Goal: Ask a question: Seek information or help from site administrators or community

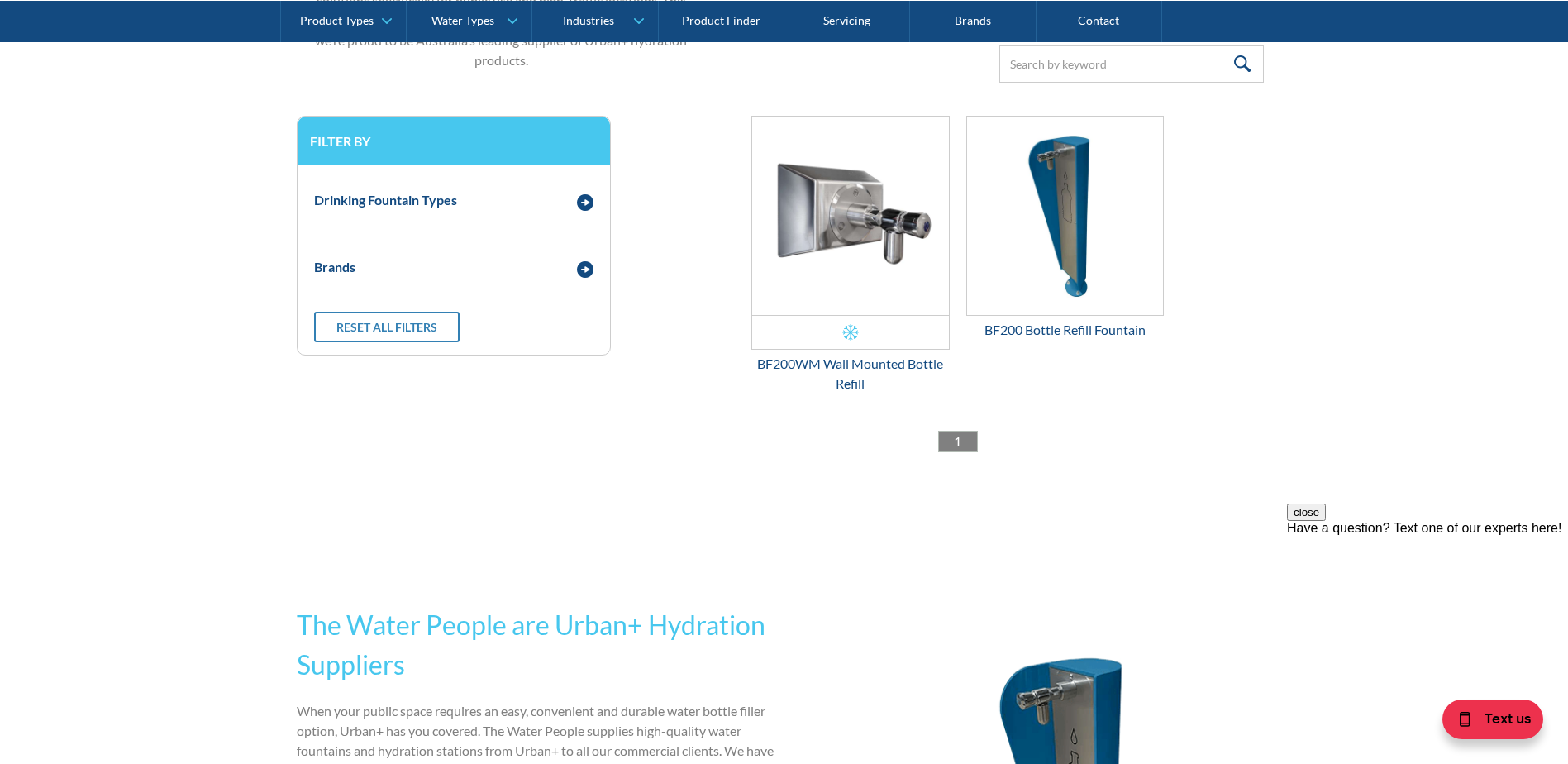
scroll to position [165, 0]
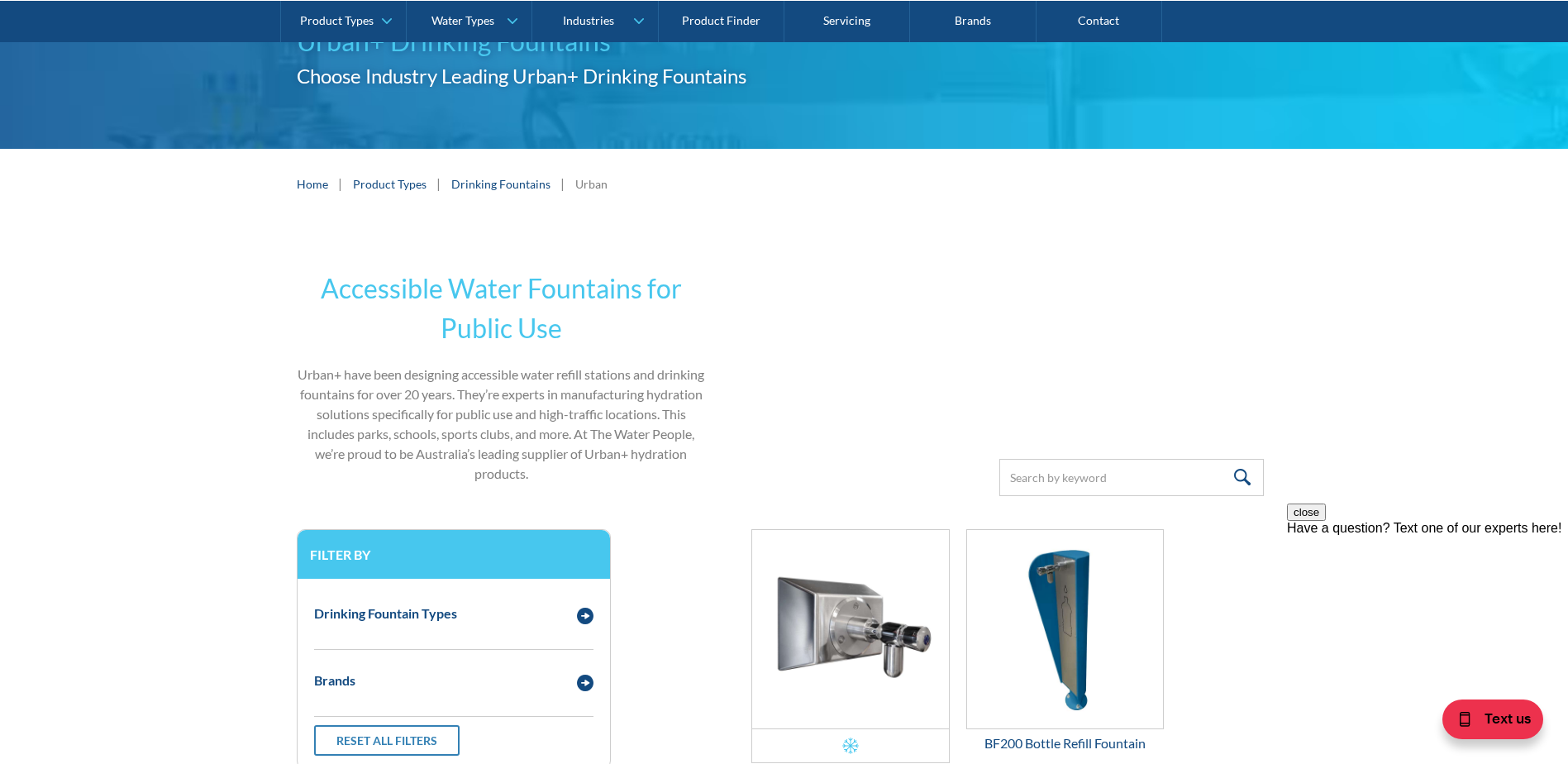
click at [392, 186] on link "Product Types" at bounding box center [390, 184] width 74 height 17
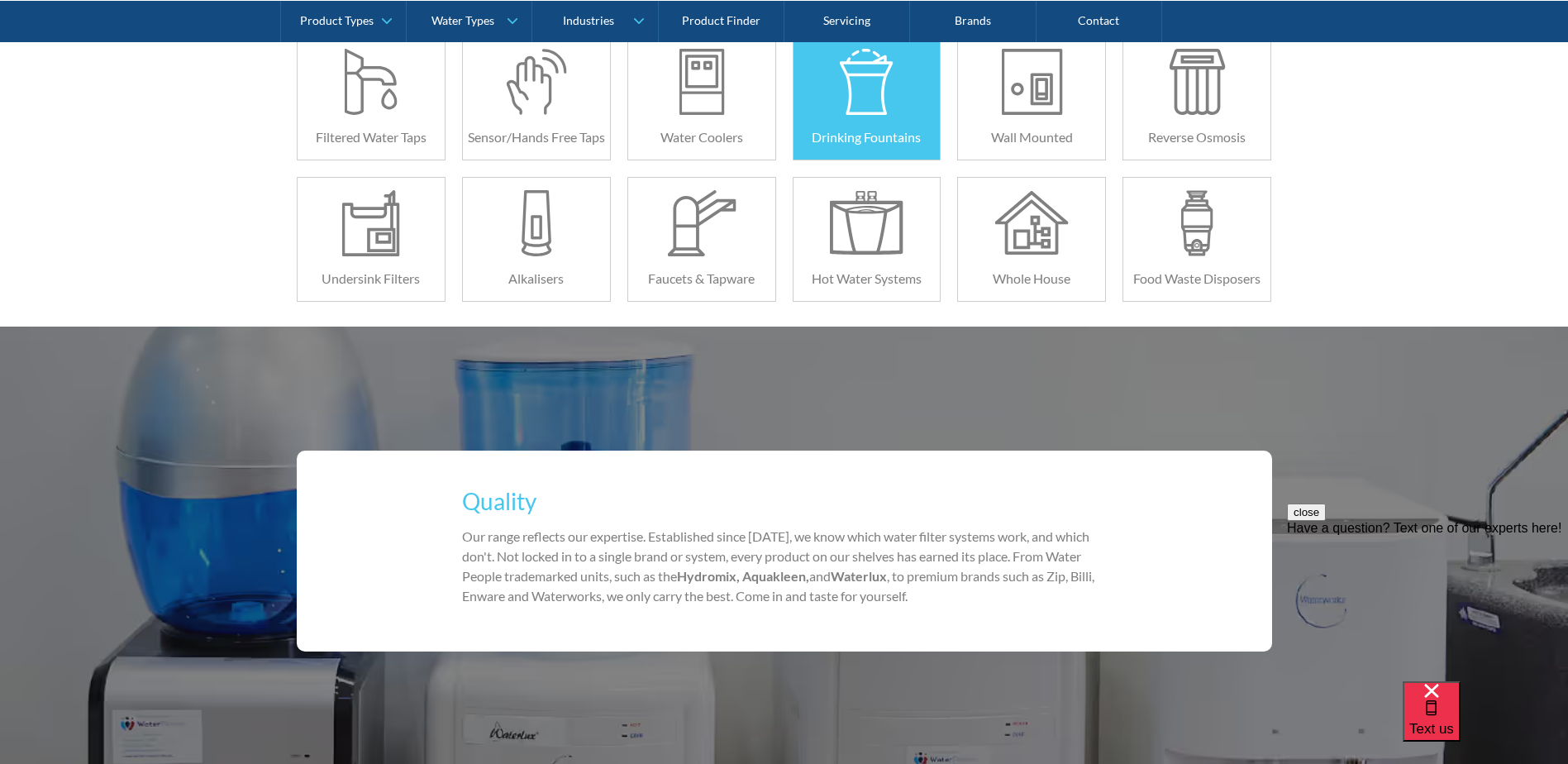
click at [853, 103] on div at bounding box center [867, 82] width 74 height 66
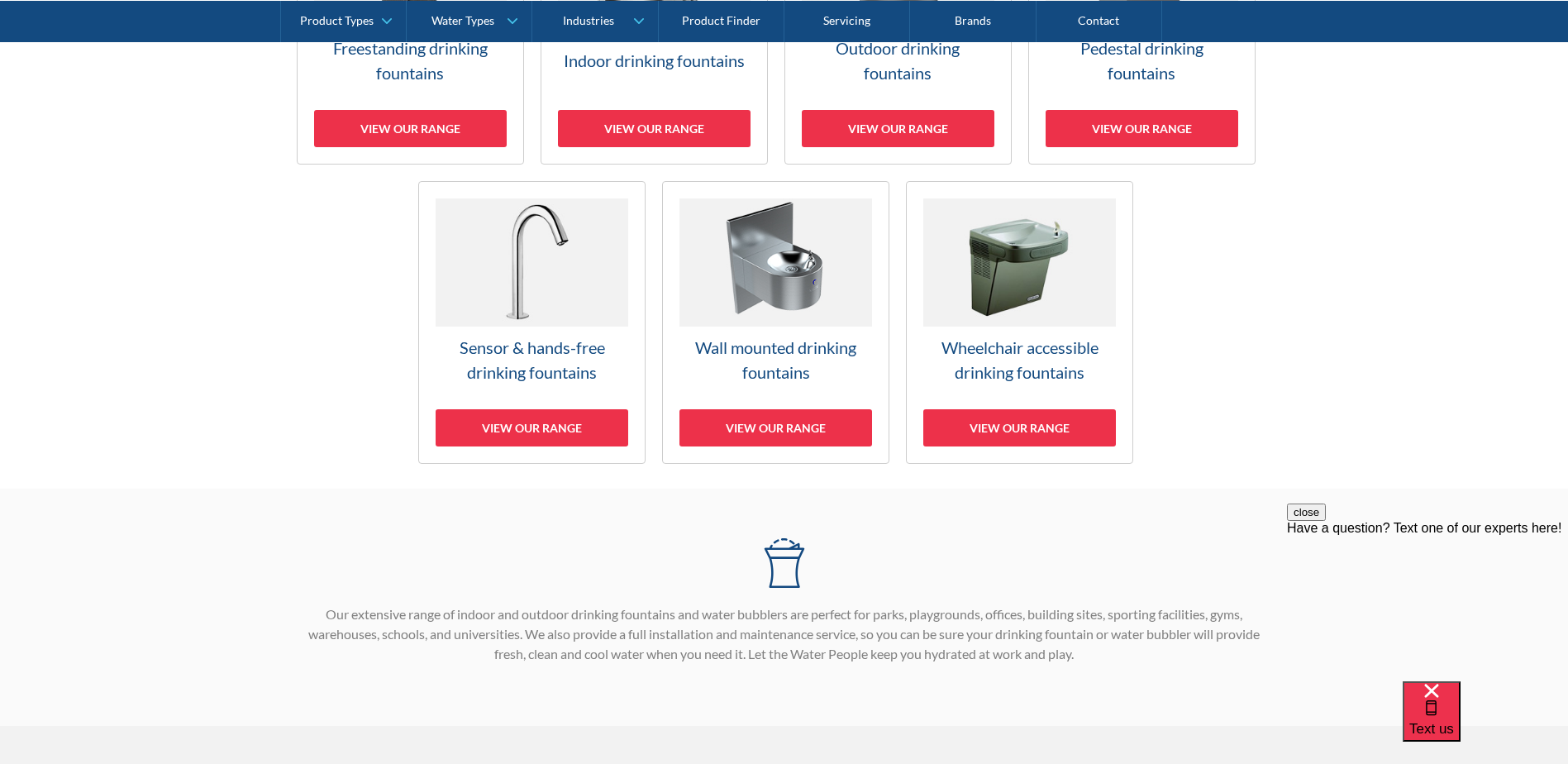
scroll to position [496, 0]
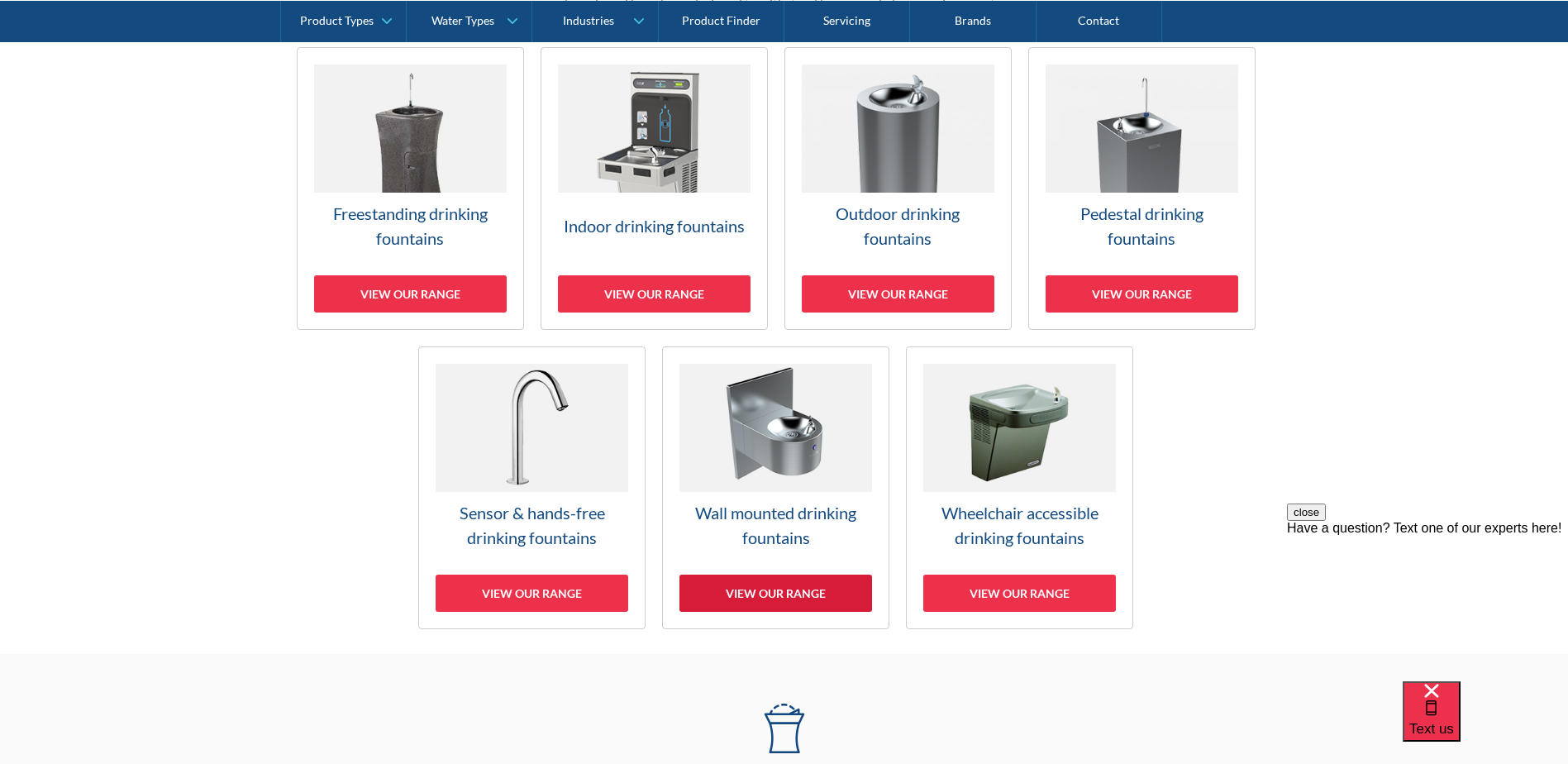
click at [806, 591] on div "View our range" at bounding box center [776, 593] width 193 height 37
click at [672, 293] on div "View our range" at bounding box center [654, 294] width 193 height 37
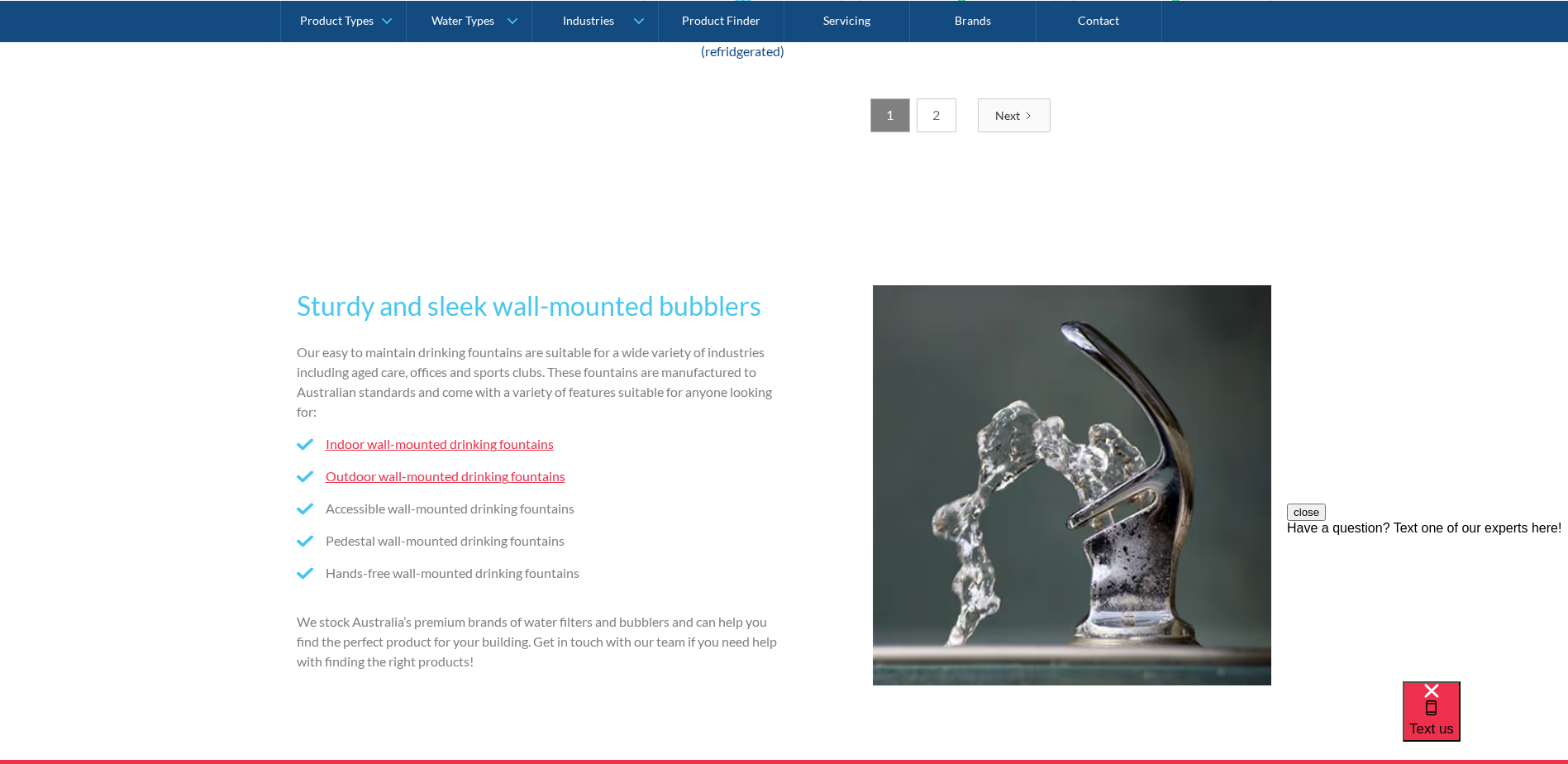
scroll to position [2567, 0]
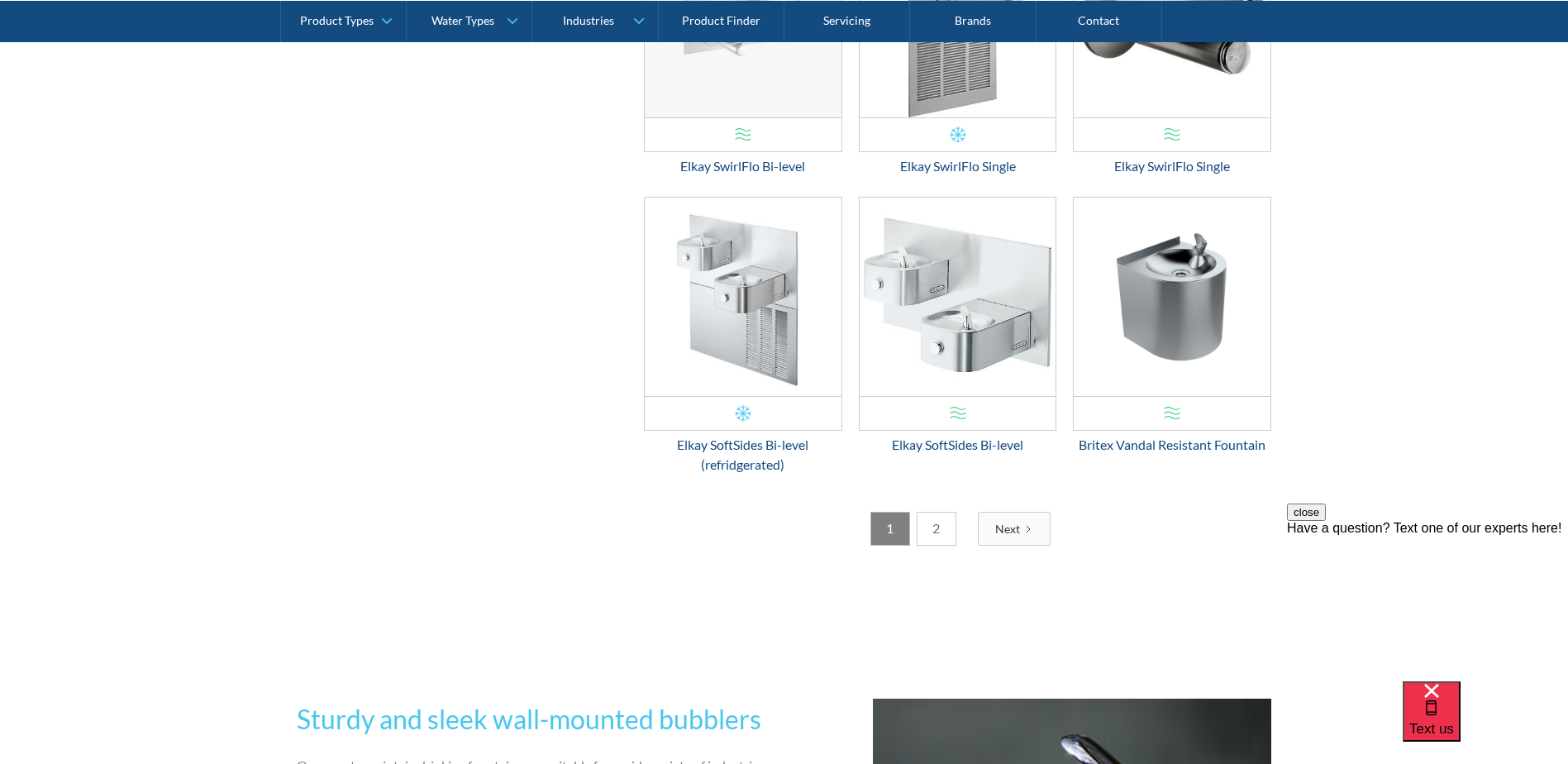
click at [925, 530] on link "2" at bounding box center [937, 528] width 40 height 34
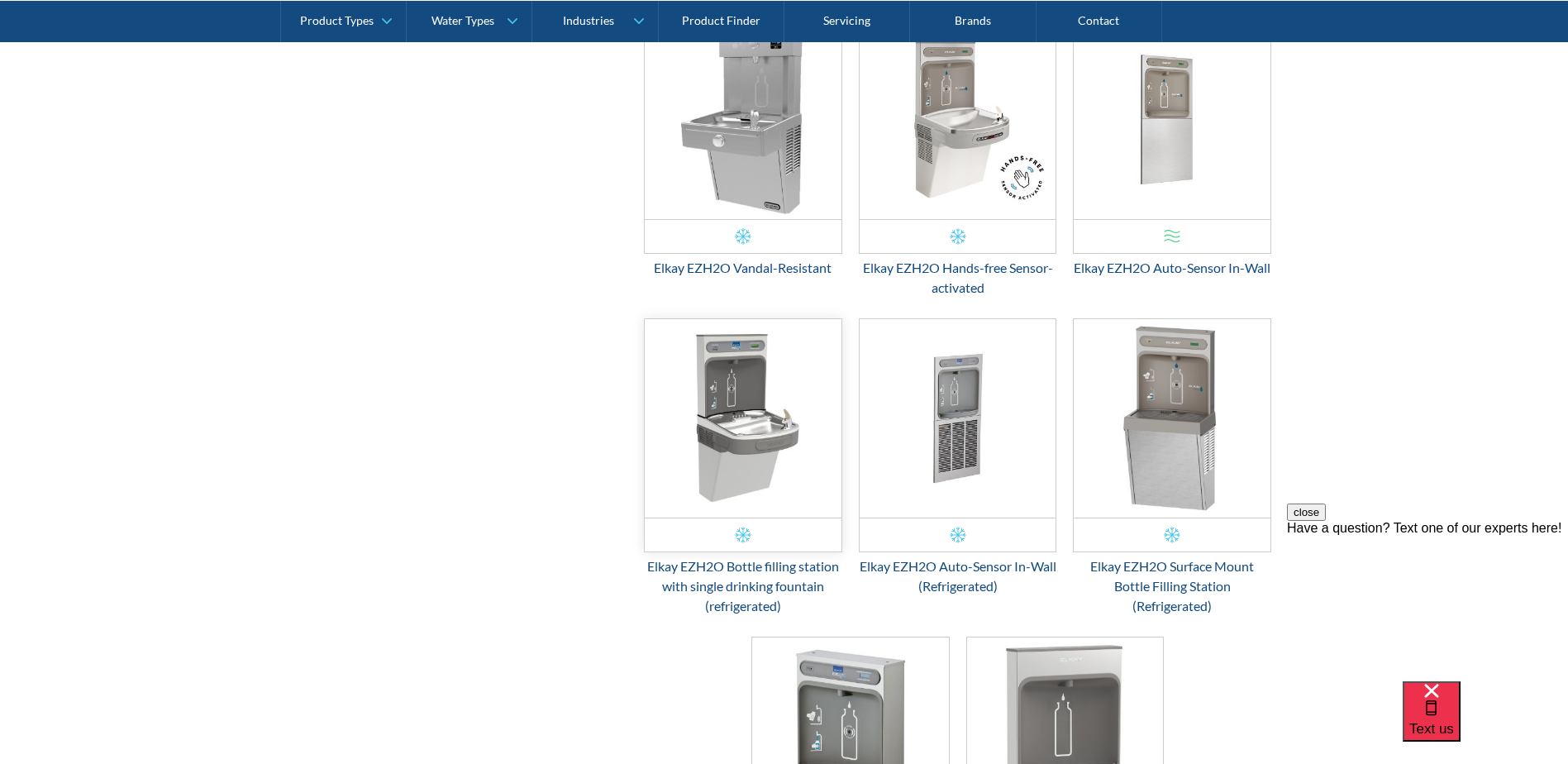
scroll to position [996, 0]
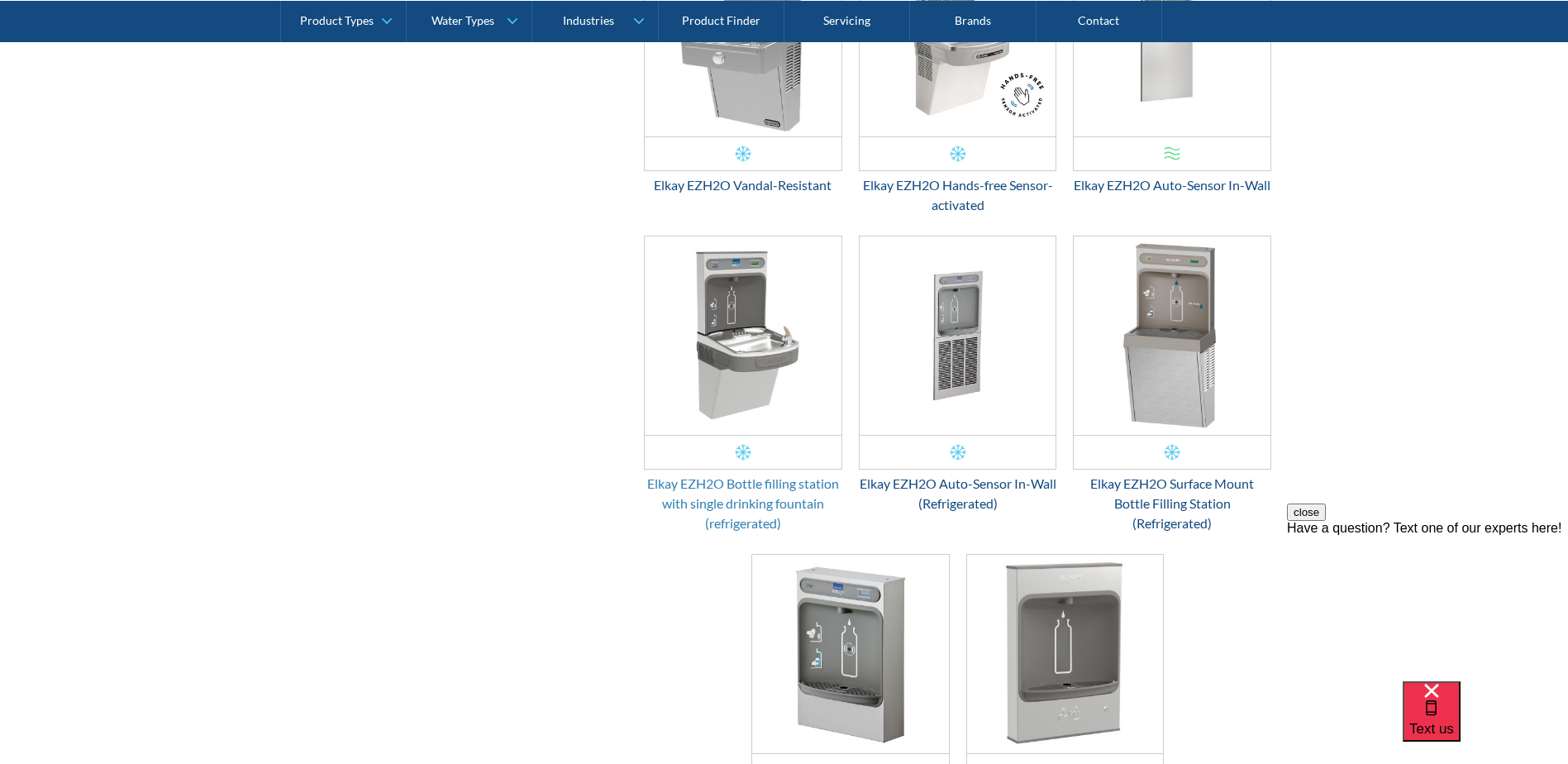
click at [729, 507] on div "Elkay EZH2O Bottle filling station with single drinking fountain (refrigerated)" at bounding box center [743, 504] width 198 height 60
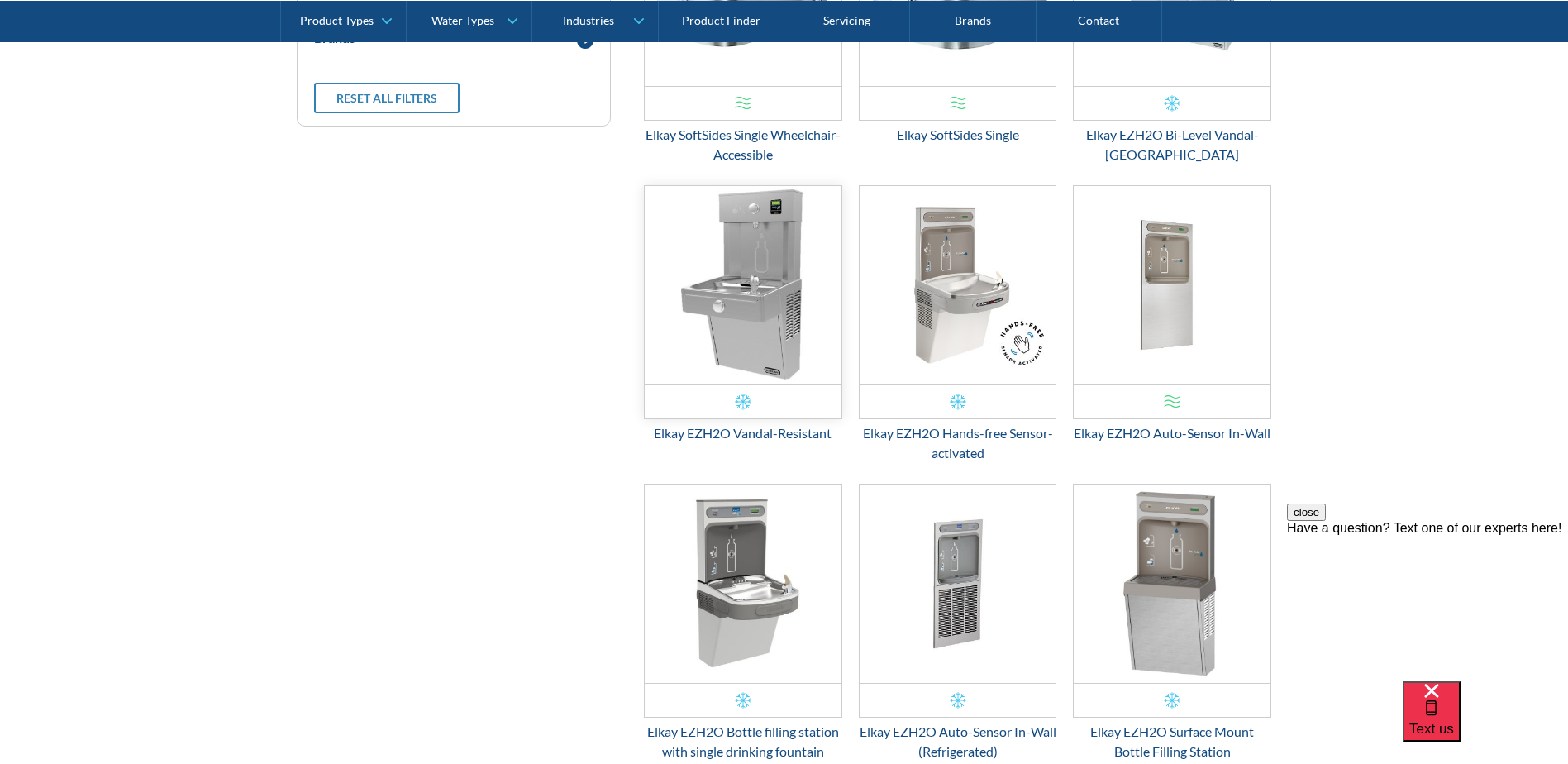
click at [740, 330] on img "Email Form 3" at bounding box center [743, 285] width 197 height 198
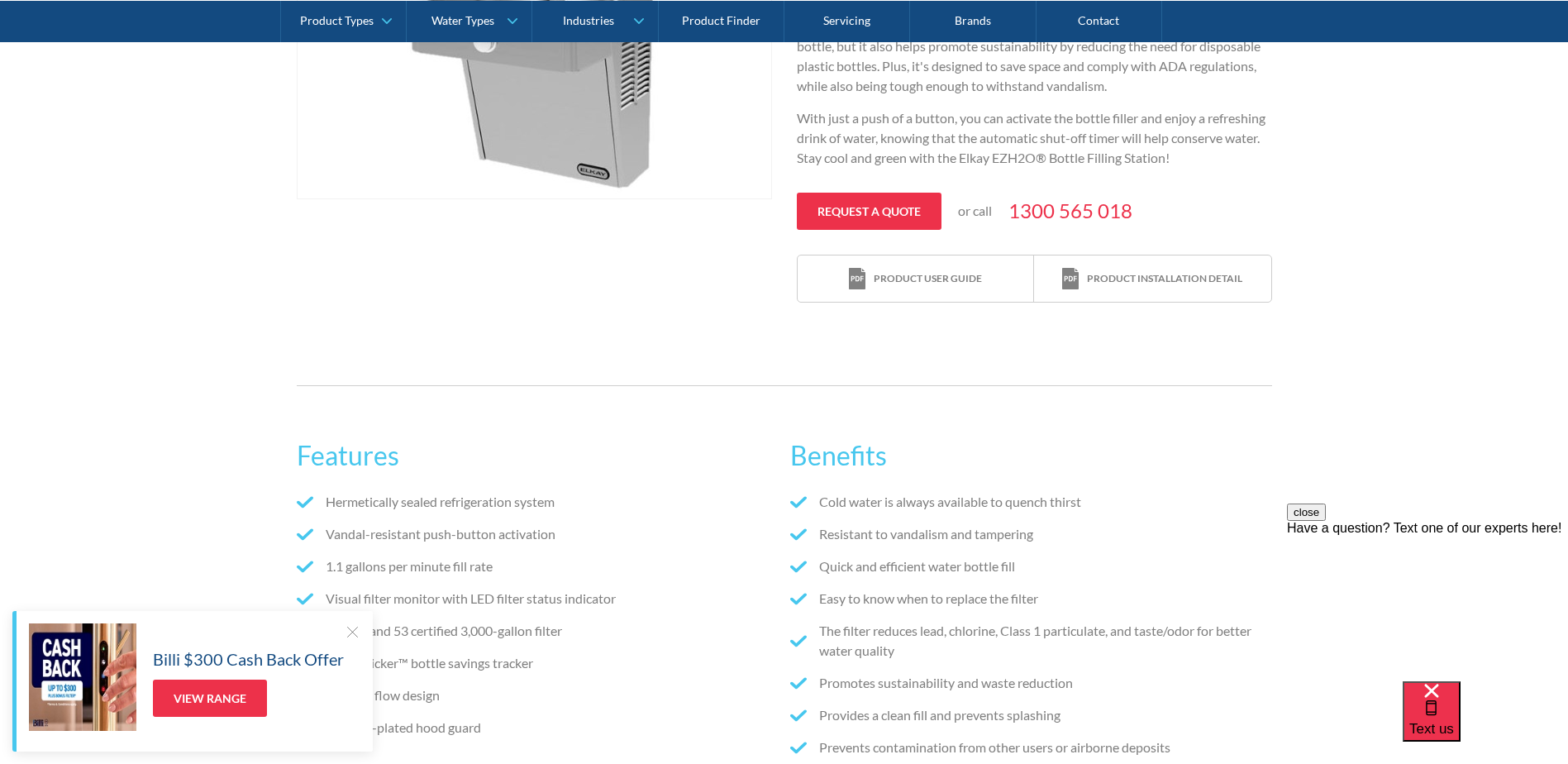
scroll to position [165, 0]
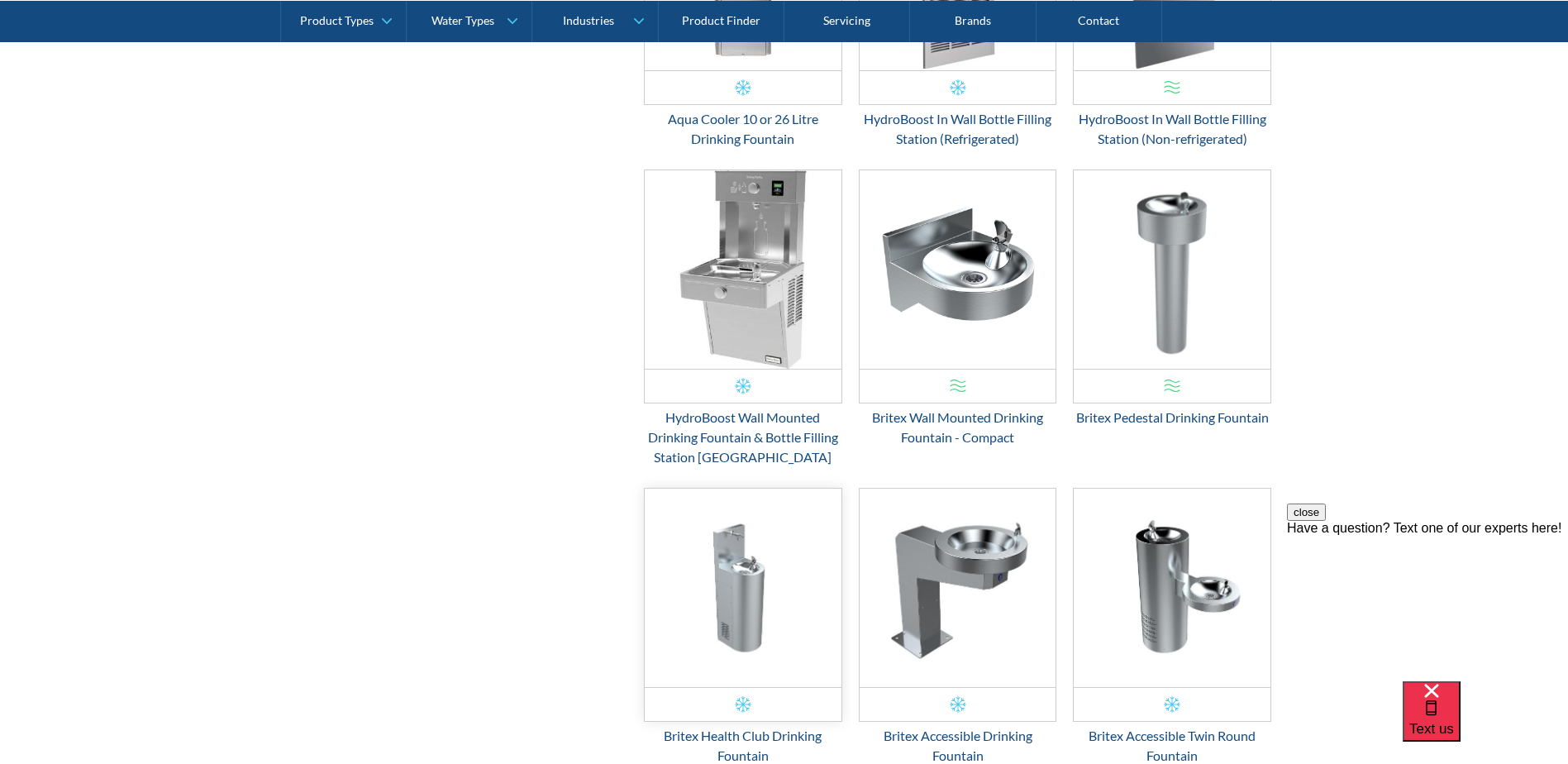
scroll to position [1439, 0]
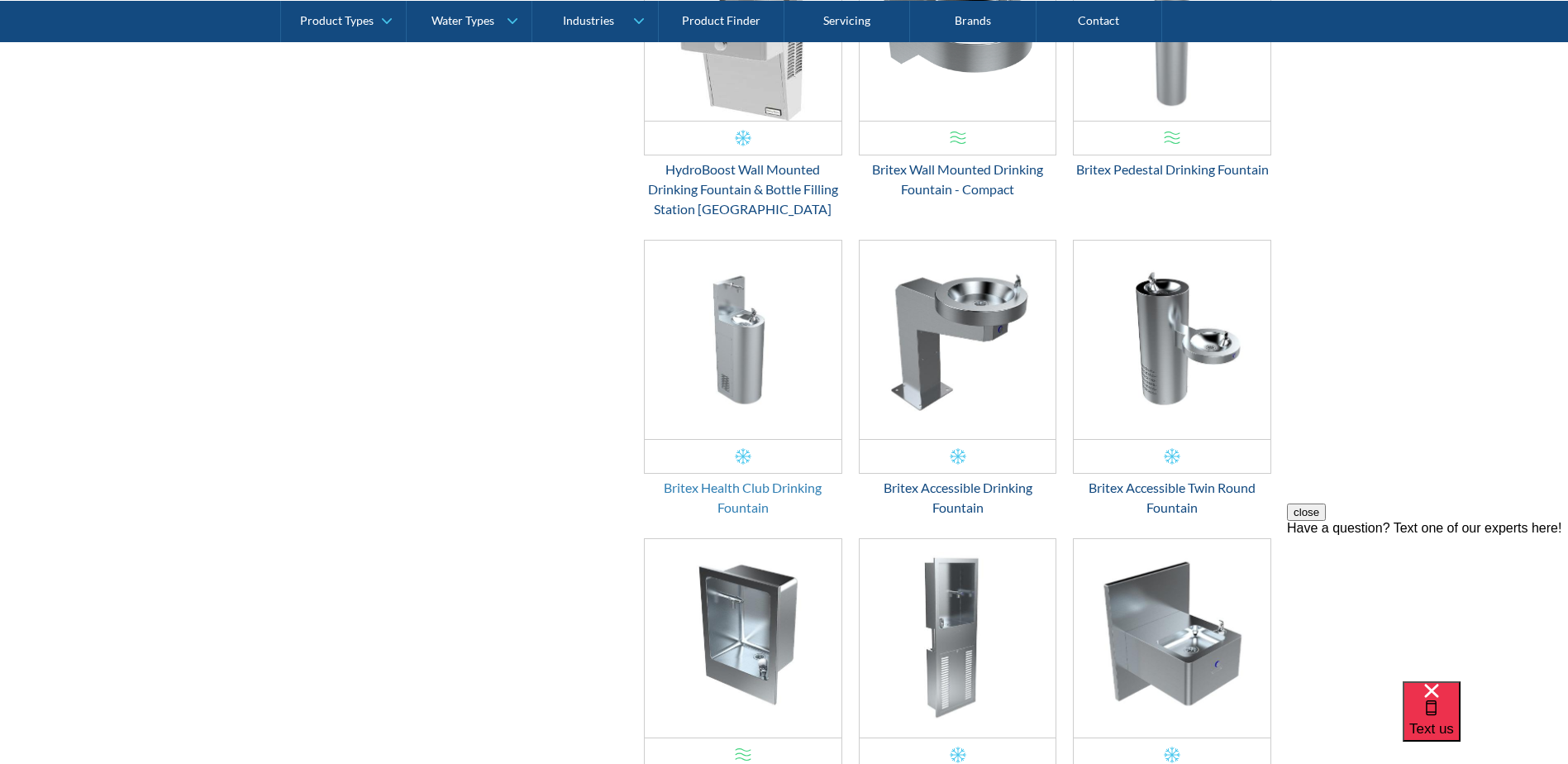
click at [747, 497] on div "Britex Health Club Drinking Fountain" at bounding box center [743, 498] width 198 height 40
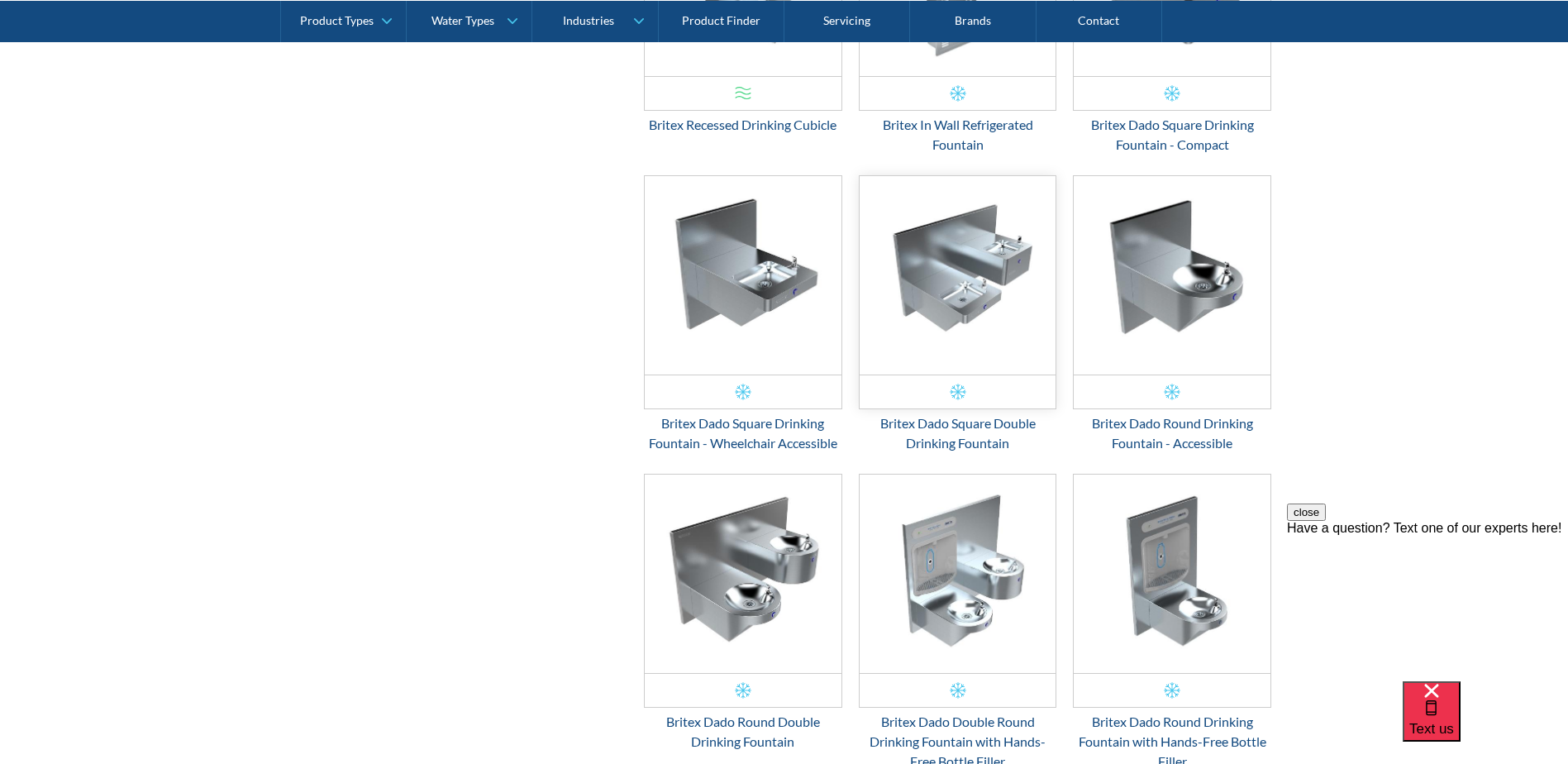
scroll to position [2514, 0]
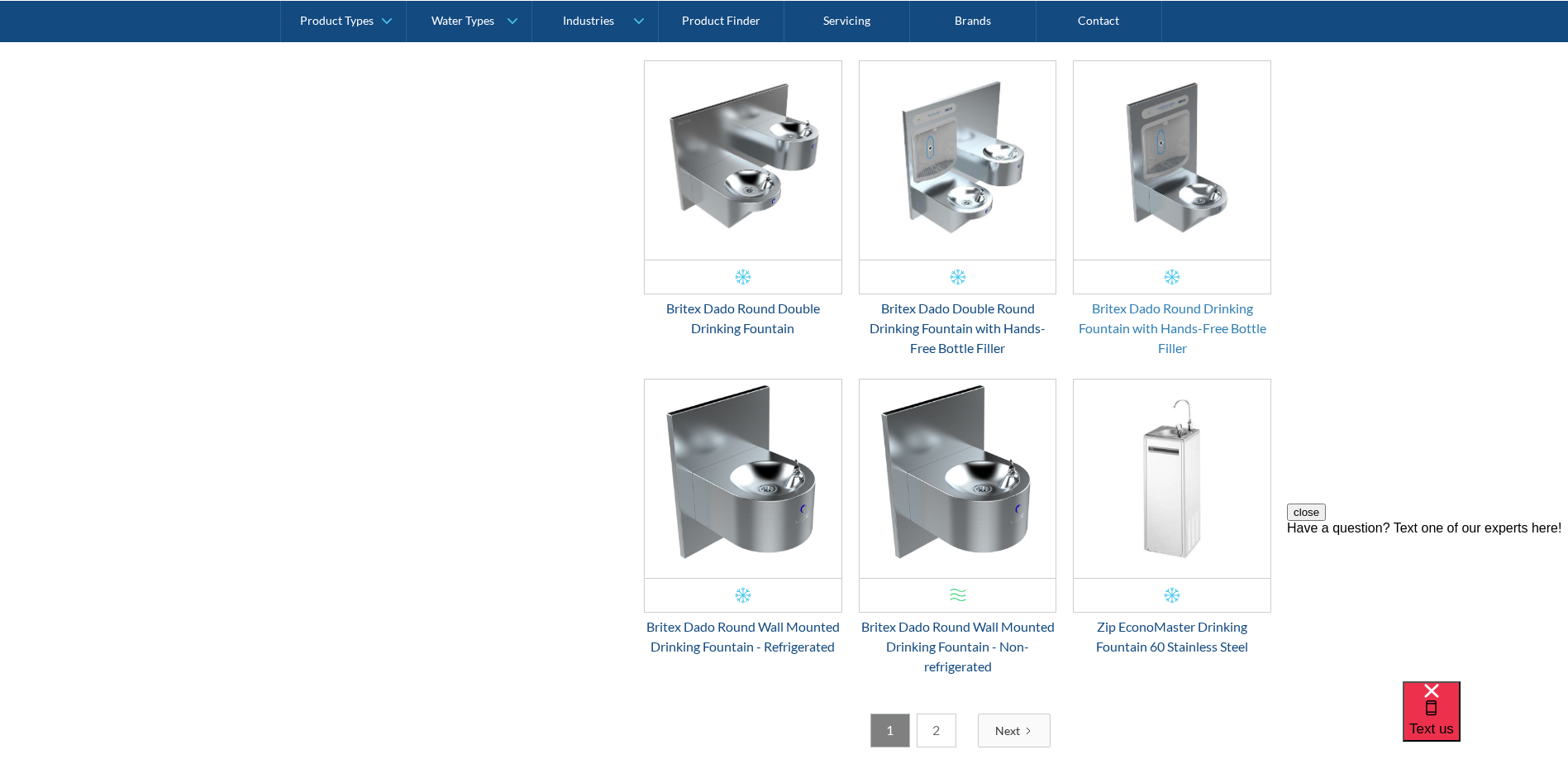
click at [1194, 316] on div "Britex Dado Round Drinking Fountain with Hands-Free Bottle Filler" at bounding box center [1172, 328] width 198 height 60
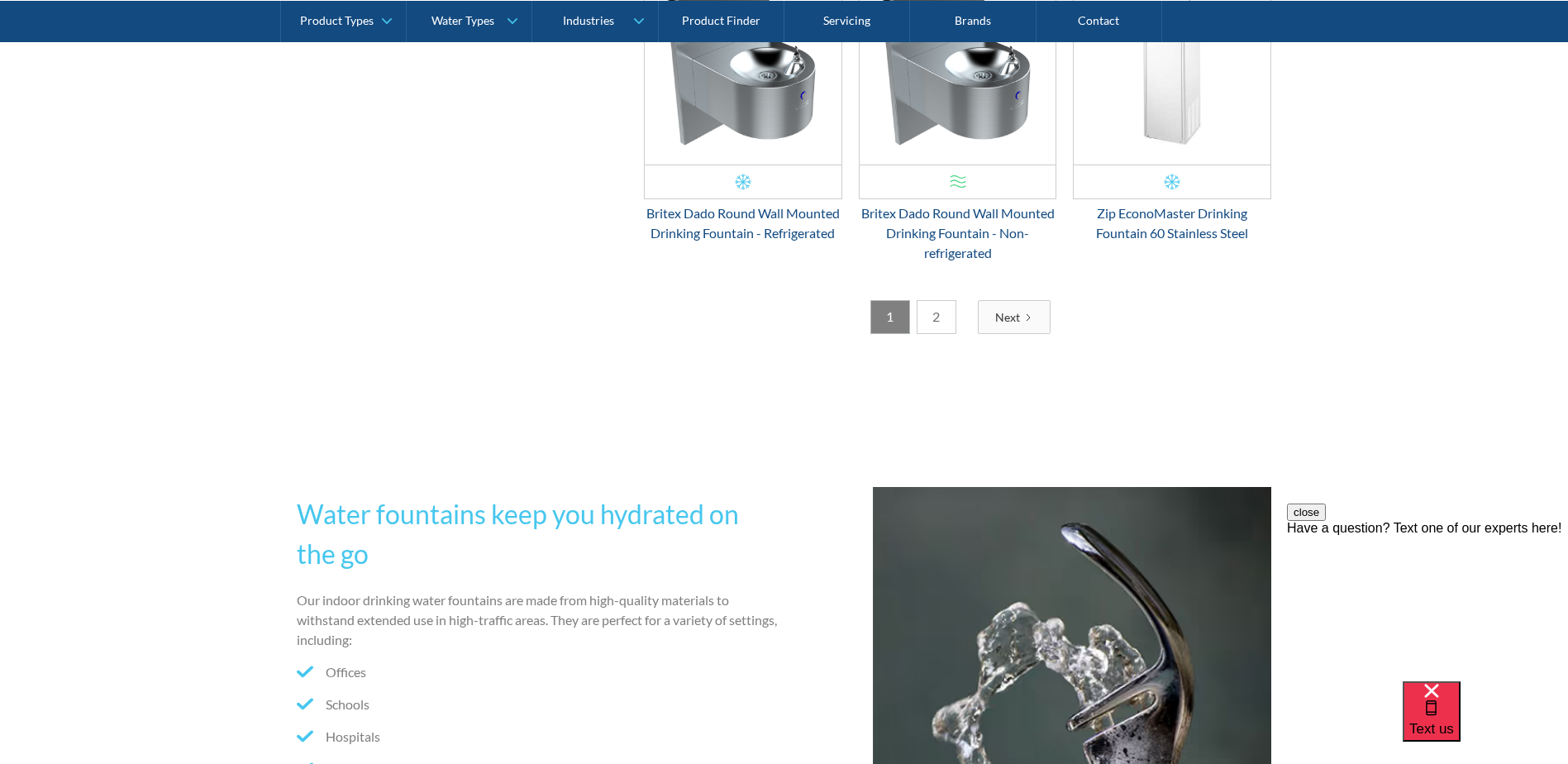
click at [935, 327] on link "2" at bounding box center [937, 317] width 40 height 34
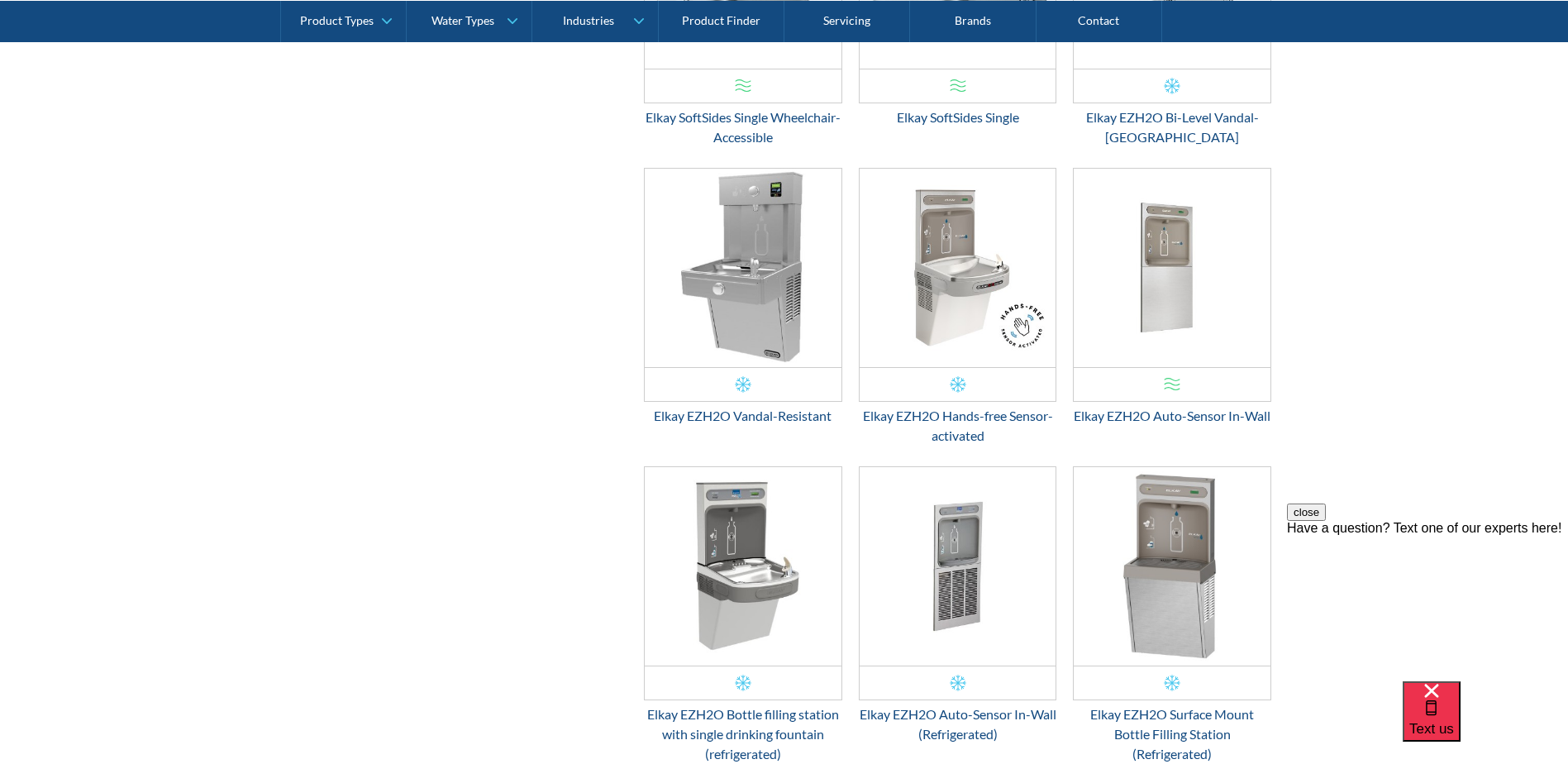
scroll to position [1687, 0]
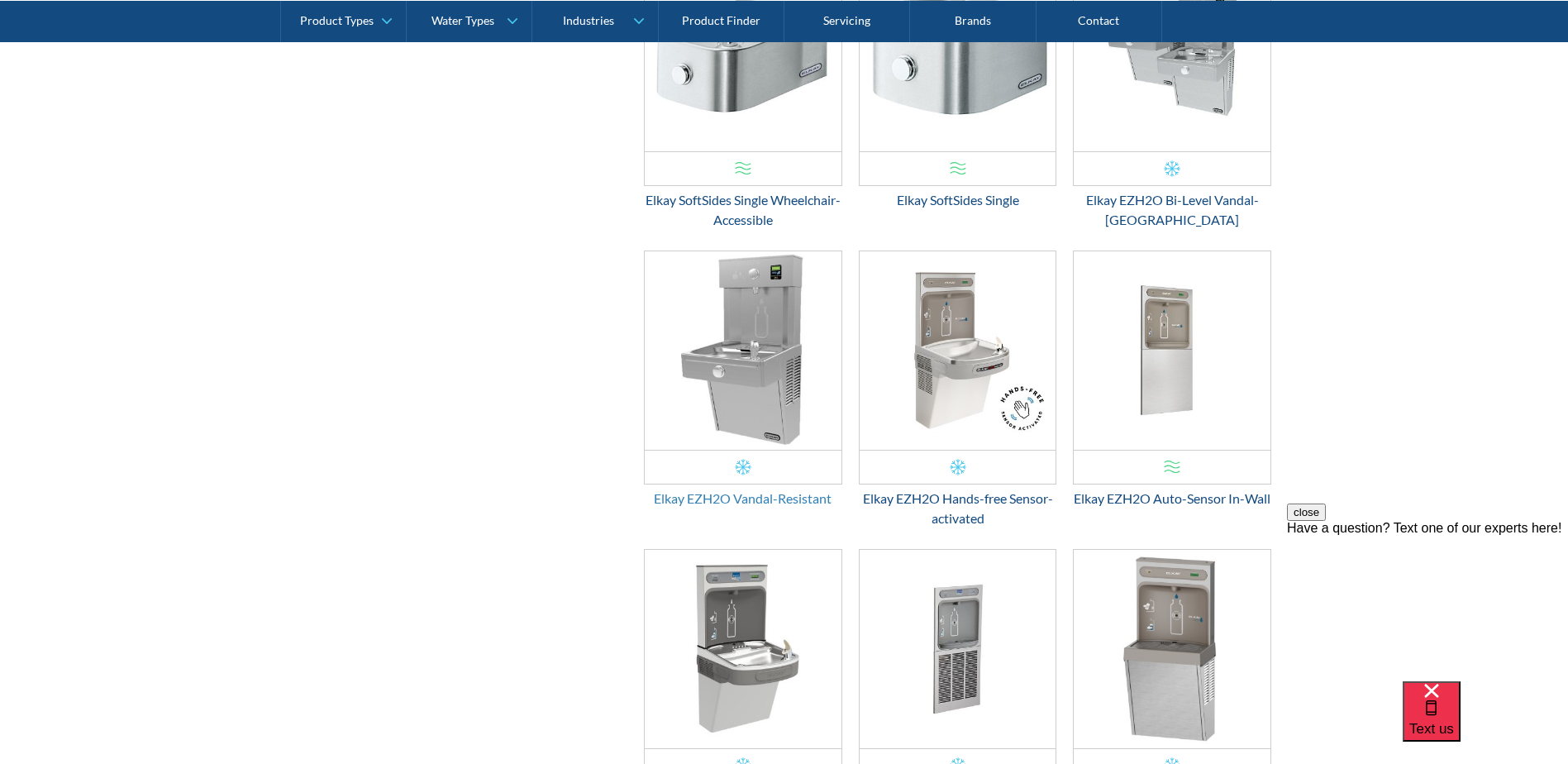
click at [762, 499] on div "Elkay EZH2O Vandal-Resistant" at bounding box center [743, 499] width 198 height 20
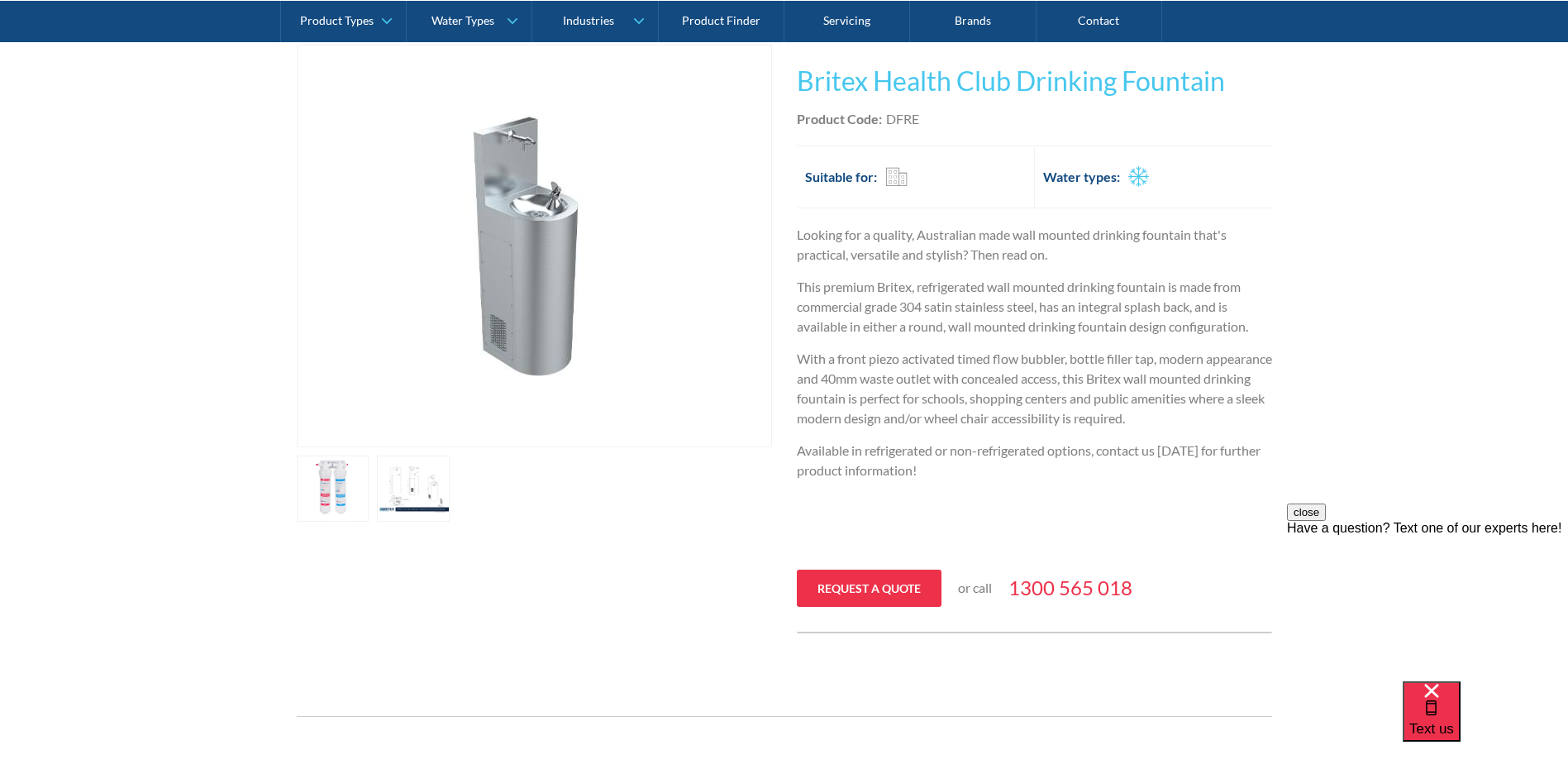
click at [417, 497] on link "open lightbox" at bounding box center [414, 489] width 73 height 66
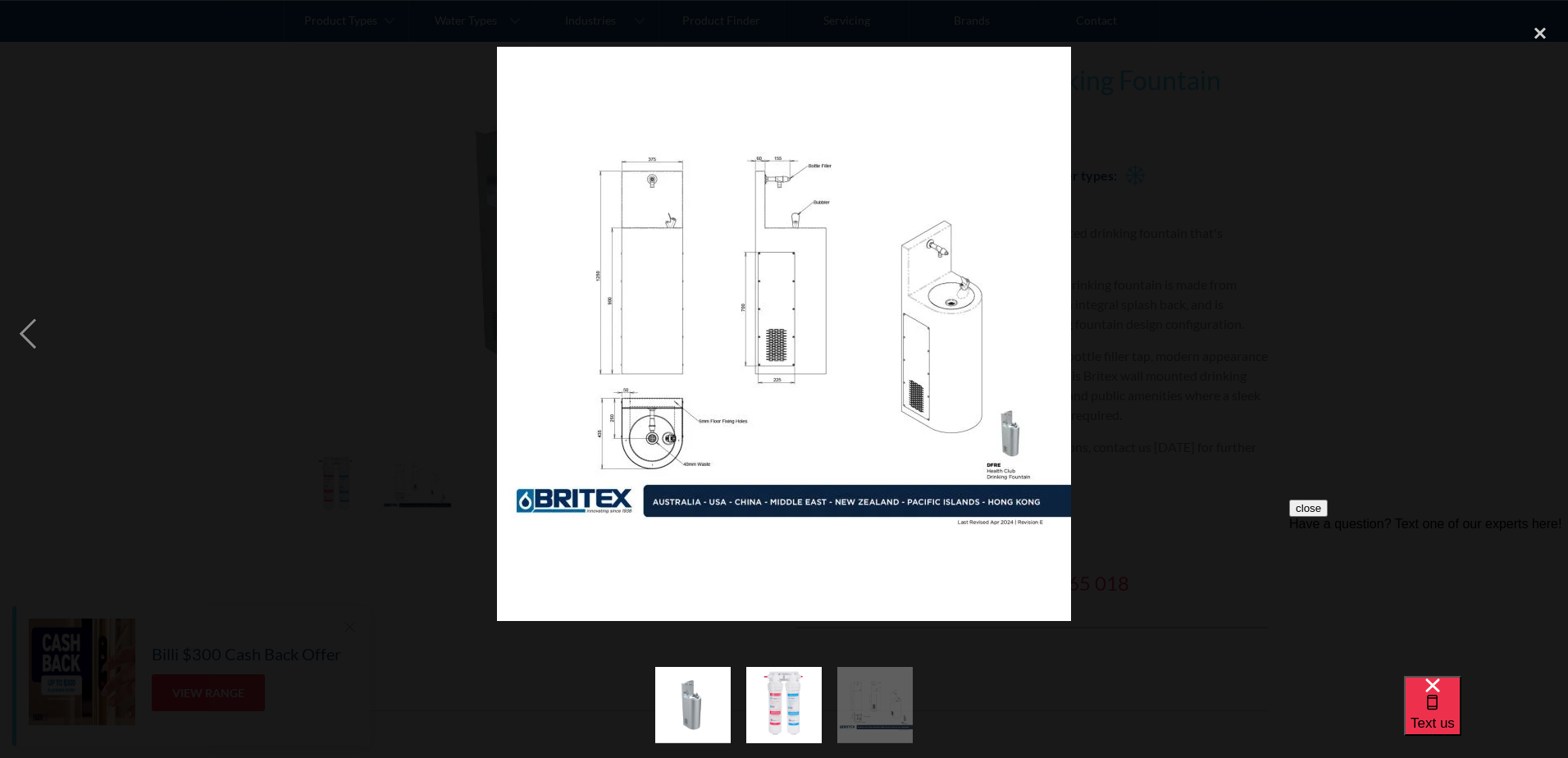
click at [1305, 402] on div at bounding box center [784, 333] width 1568 height 637
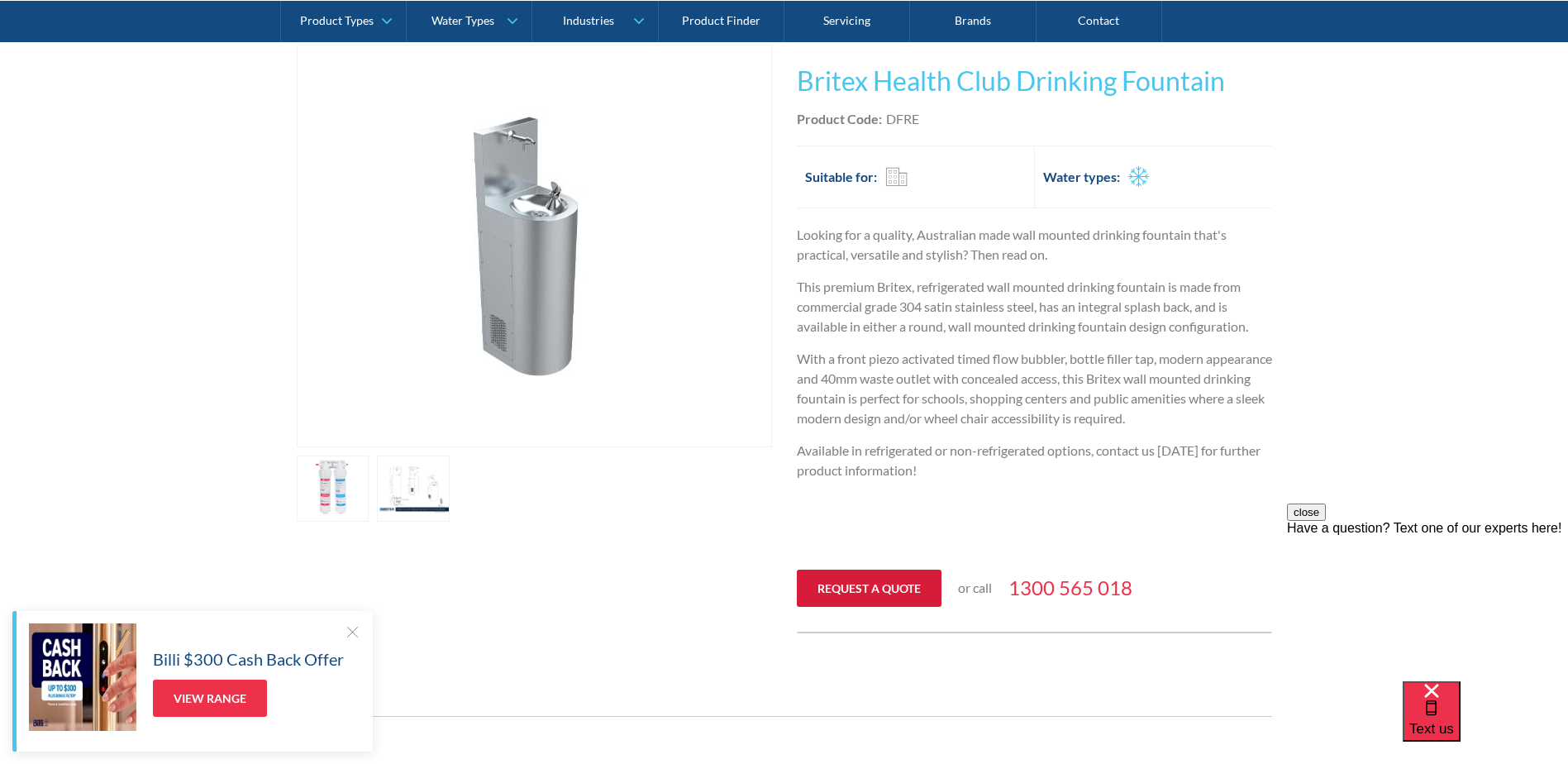
click at [887, 600] on link "Request a quote" at bounding box center [869, 588] width 145 height 37
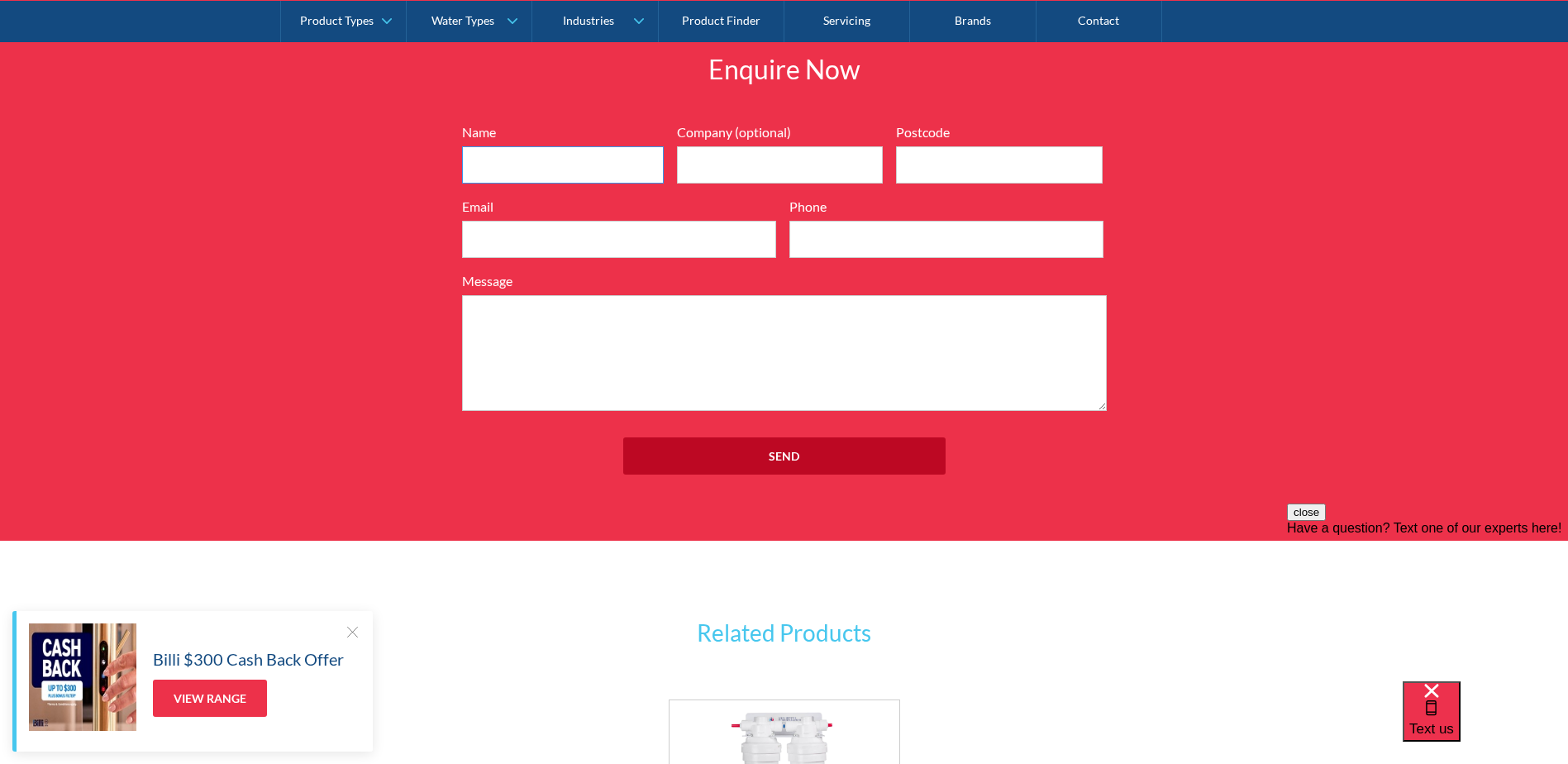
click at [545, 174] on input "Name" at bounding box center [563, 165] width 202 height 37
type input "[PERSON_NAME]"
type input "[PERSON_NAME][GEOGRAPHIC_DATA]"
type input "6171"
type input "[EMAIL_ADDRESS][PERSON_NAME][DOMAIN_NAME]"
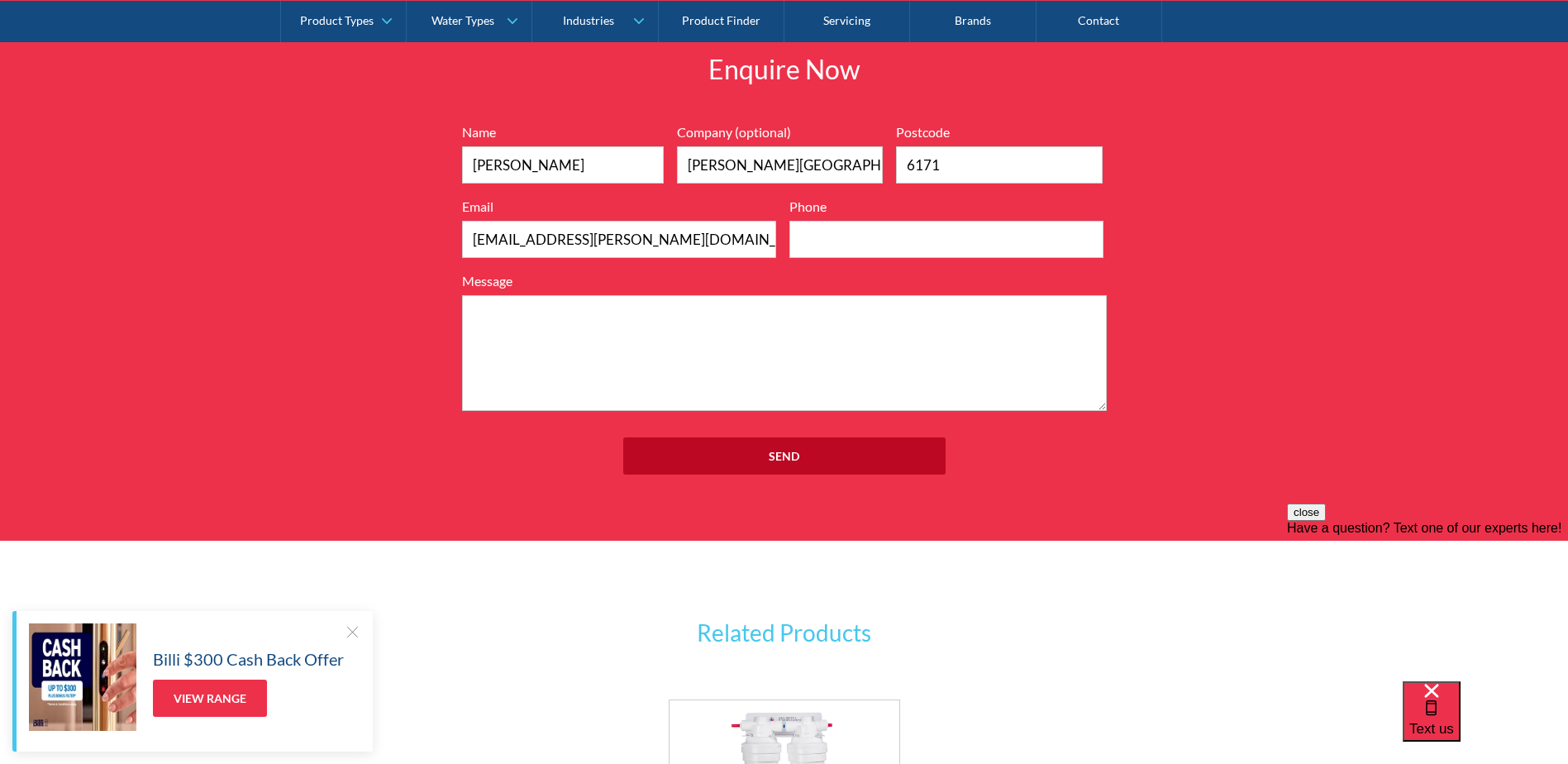
type input "0458126627"
click at [526, 320] on textarea "Message" at bounding box center [785, 353] width 645 height 116
click at [666, 317] on textarea "Hi could you tell me the lead tiema" at bounding box center [785, 353] width 645 height 116
click at [696, 309] on textarea "Hi could you tell me the lead tima" at bounding box center [785, 353] width 645 height 116
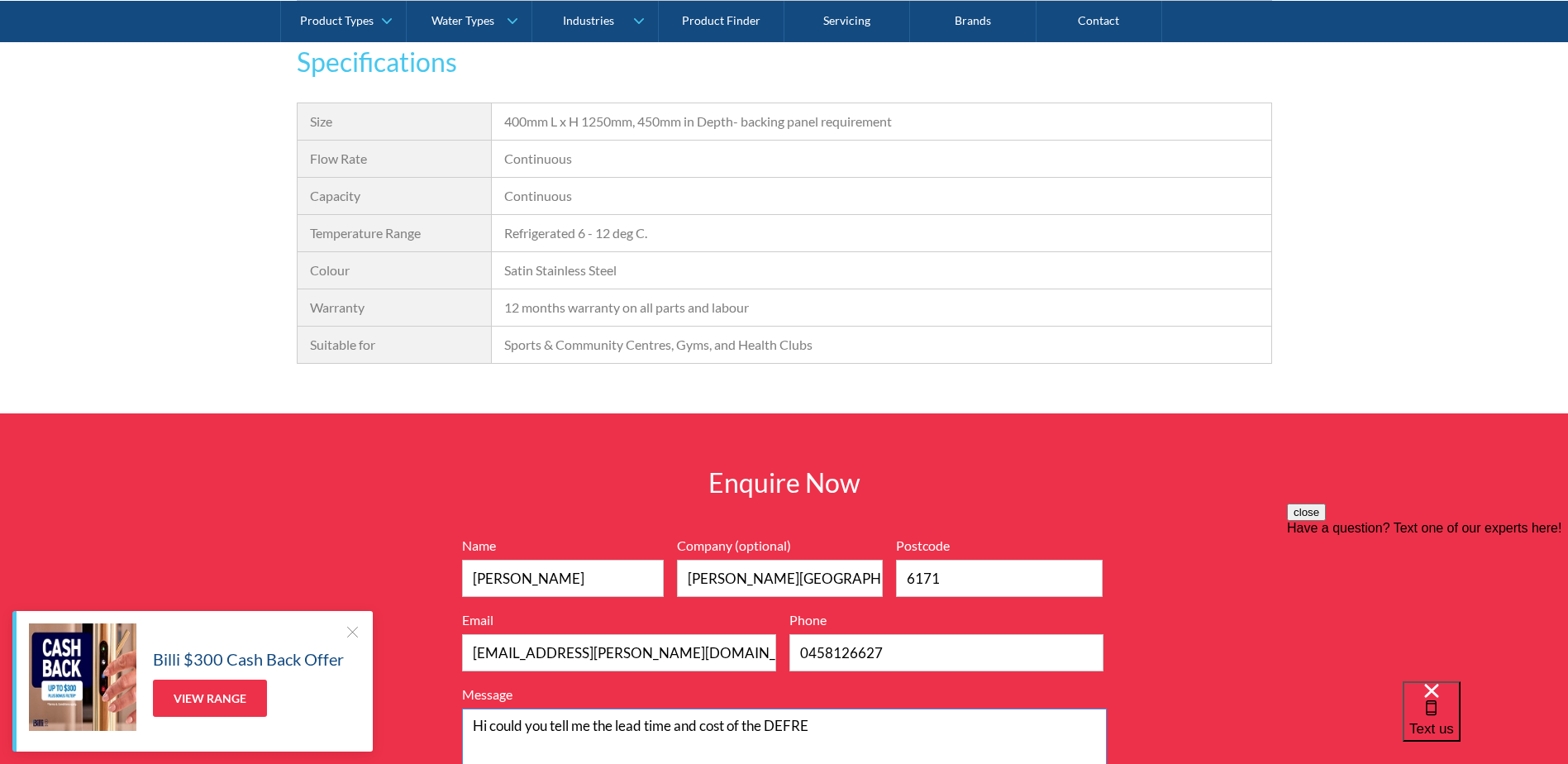
scroll to position [1690, 0]
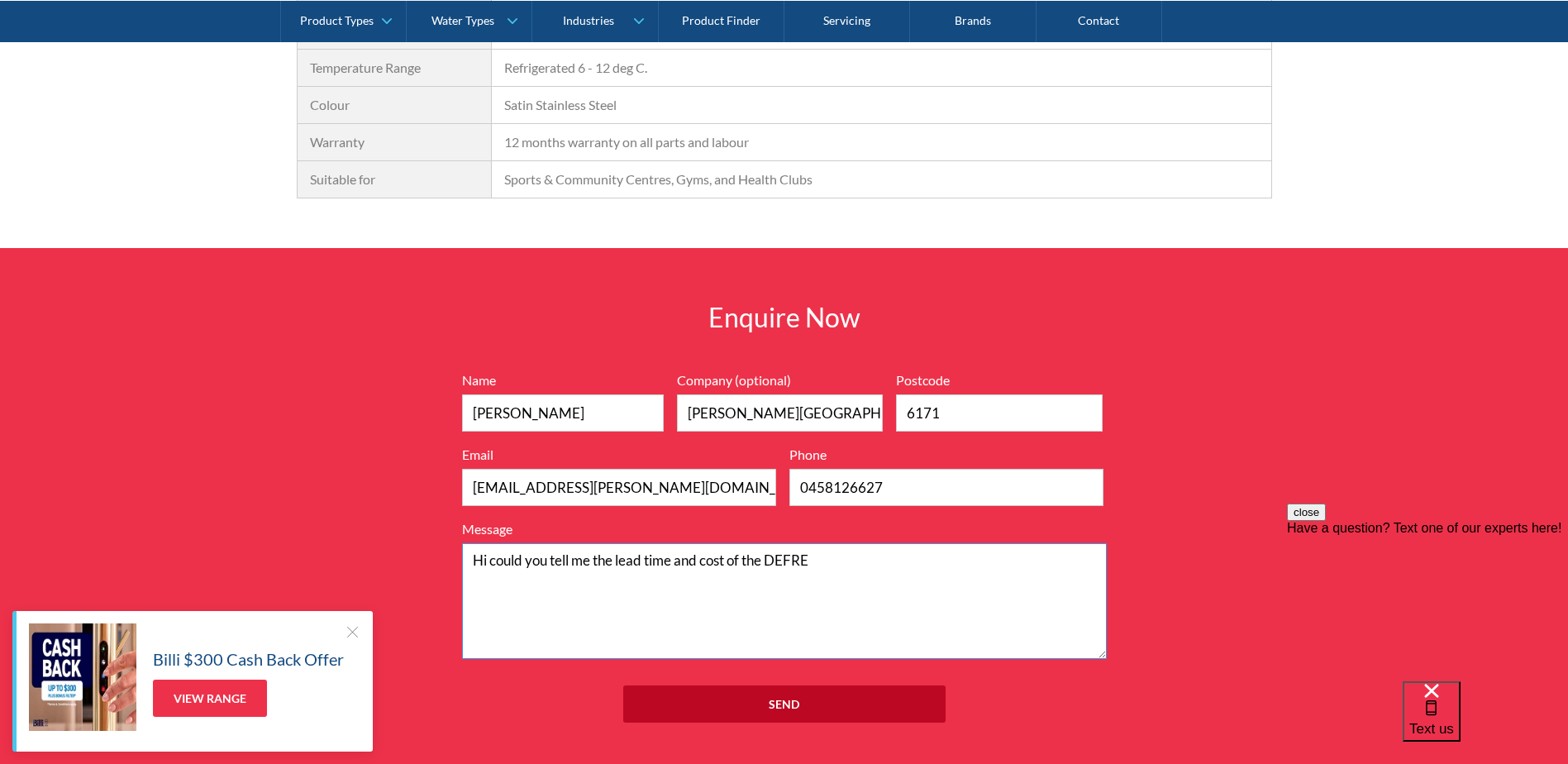
click at [793, 556] on textarea "Hi could you tell me the lead time and cost of the DEFRE" at bounding box center [785, 601] width 645 height 116
type textarea "Hi could you tell me the lead time and cost of the DFRE"
click at [711, 710] on input "Send" at bounding box center [785, 704] width 323 height 37
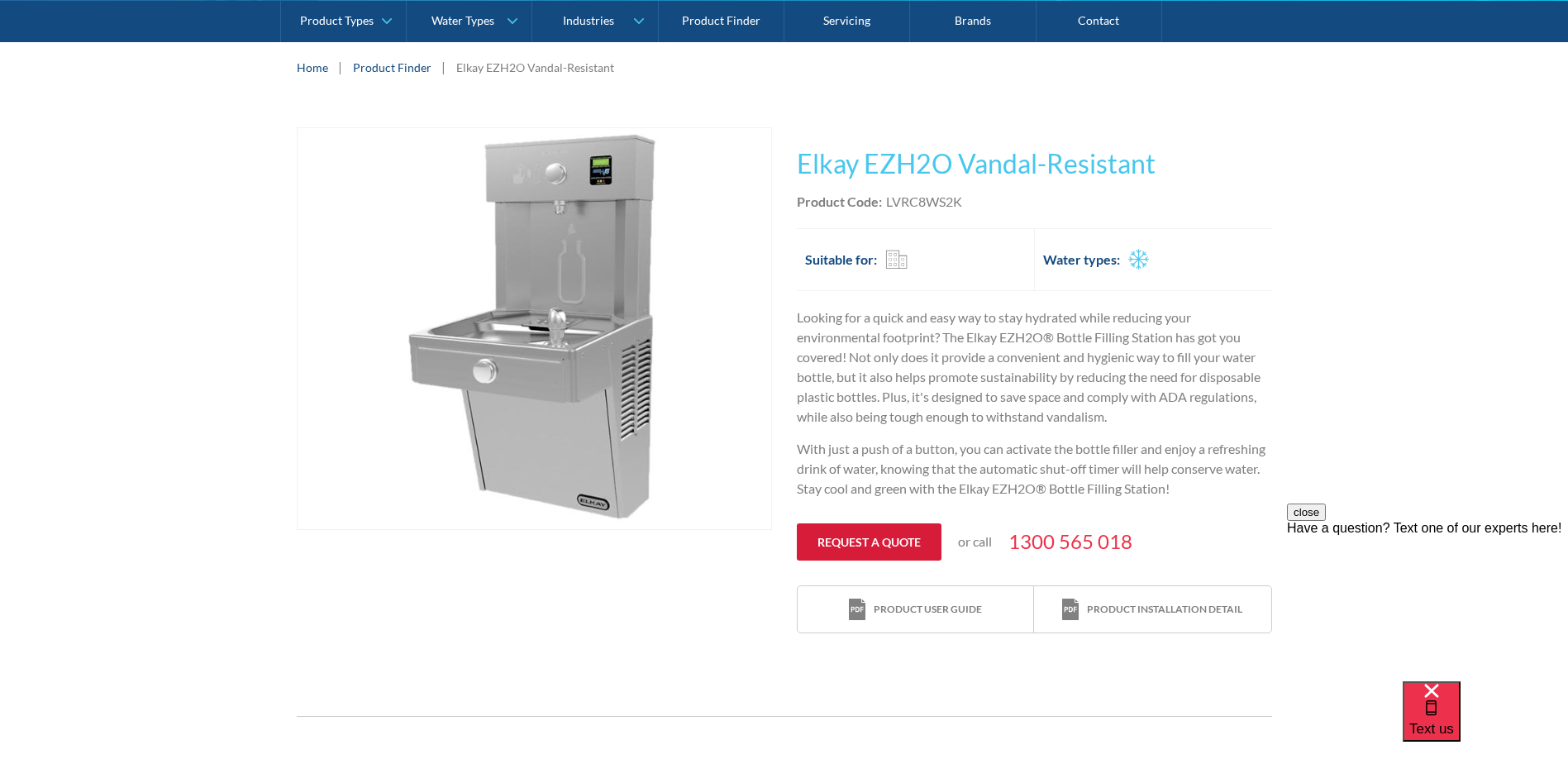
scroll to position [413, 0]
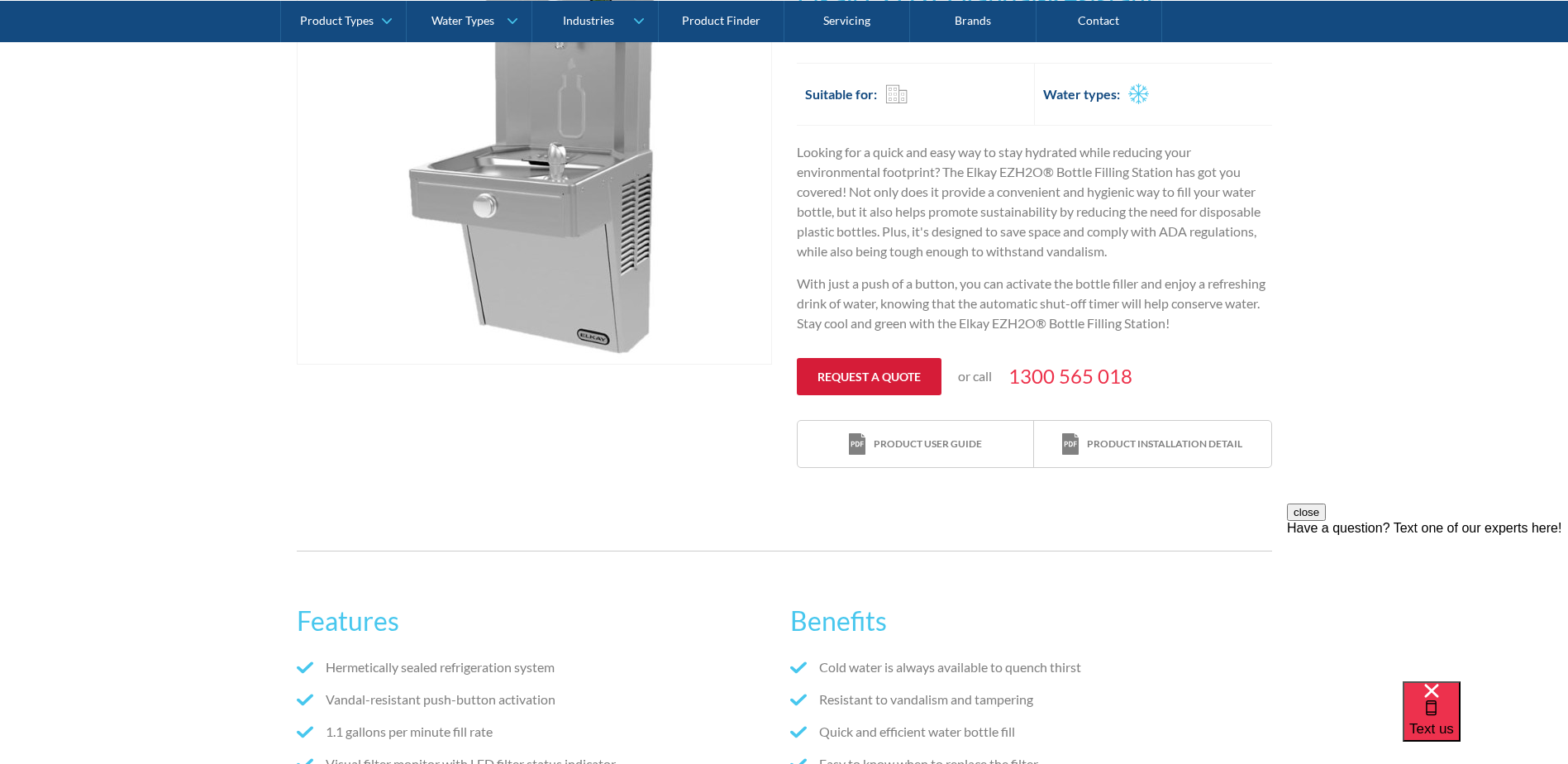
click at [874, 380] on link "Request a quote" at bounding box center [869, 376] width 145 height 37
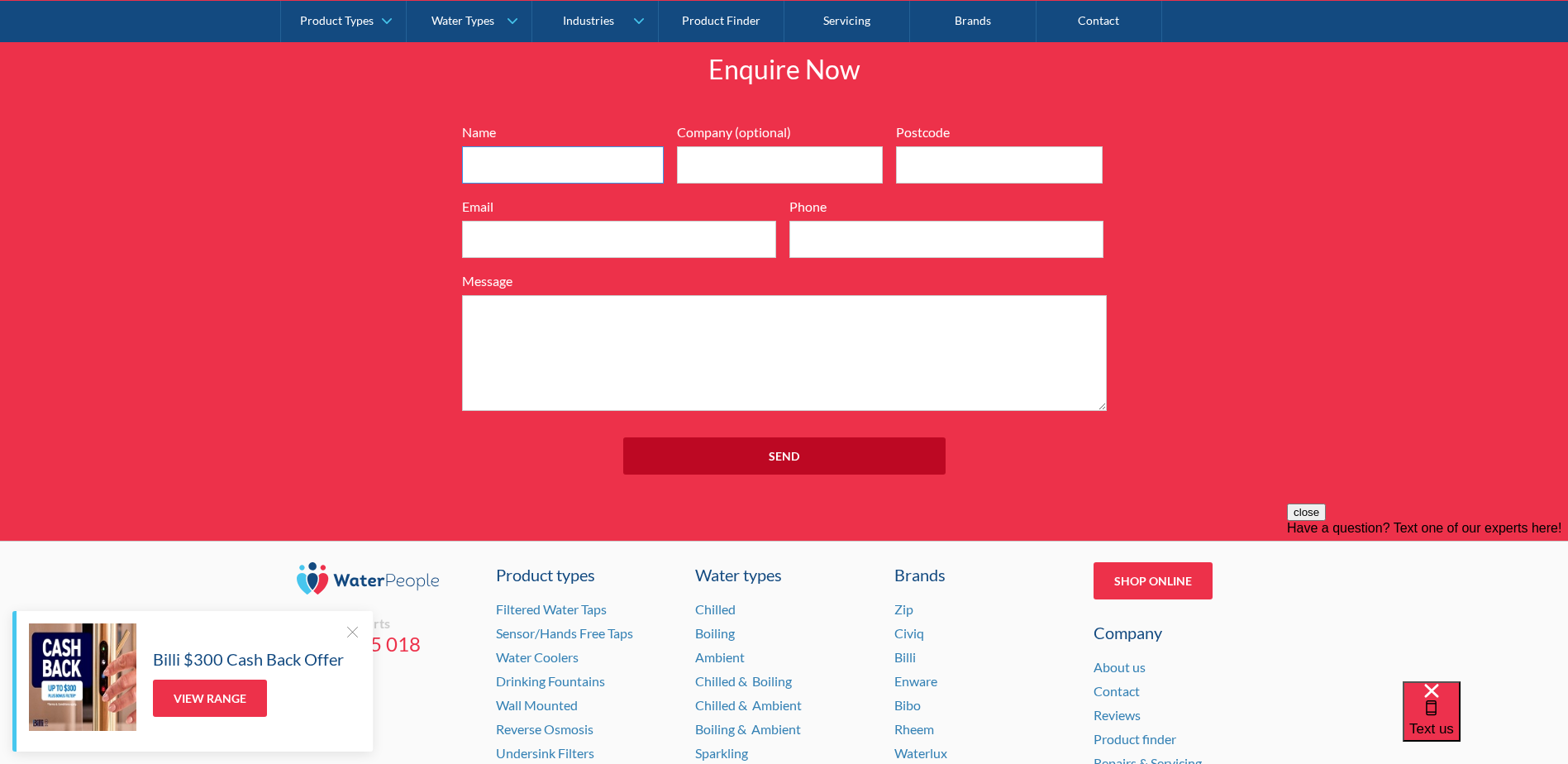
click at [471, 164] on input "Name" at bounding box center [563, 165] width 202 height 37
type input "[PERSON_NAME]"
type input "[PERSON_NAME][GEOGRAPHIC_DATA]"
type input "6171"
type input "[EMAIL_ADDRESS][PERSON_NAME][DOMAIN_NAME]"
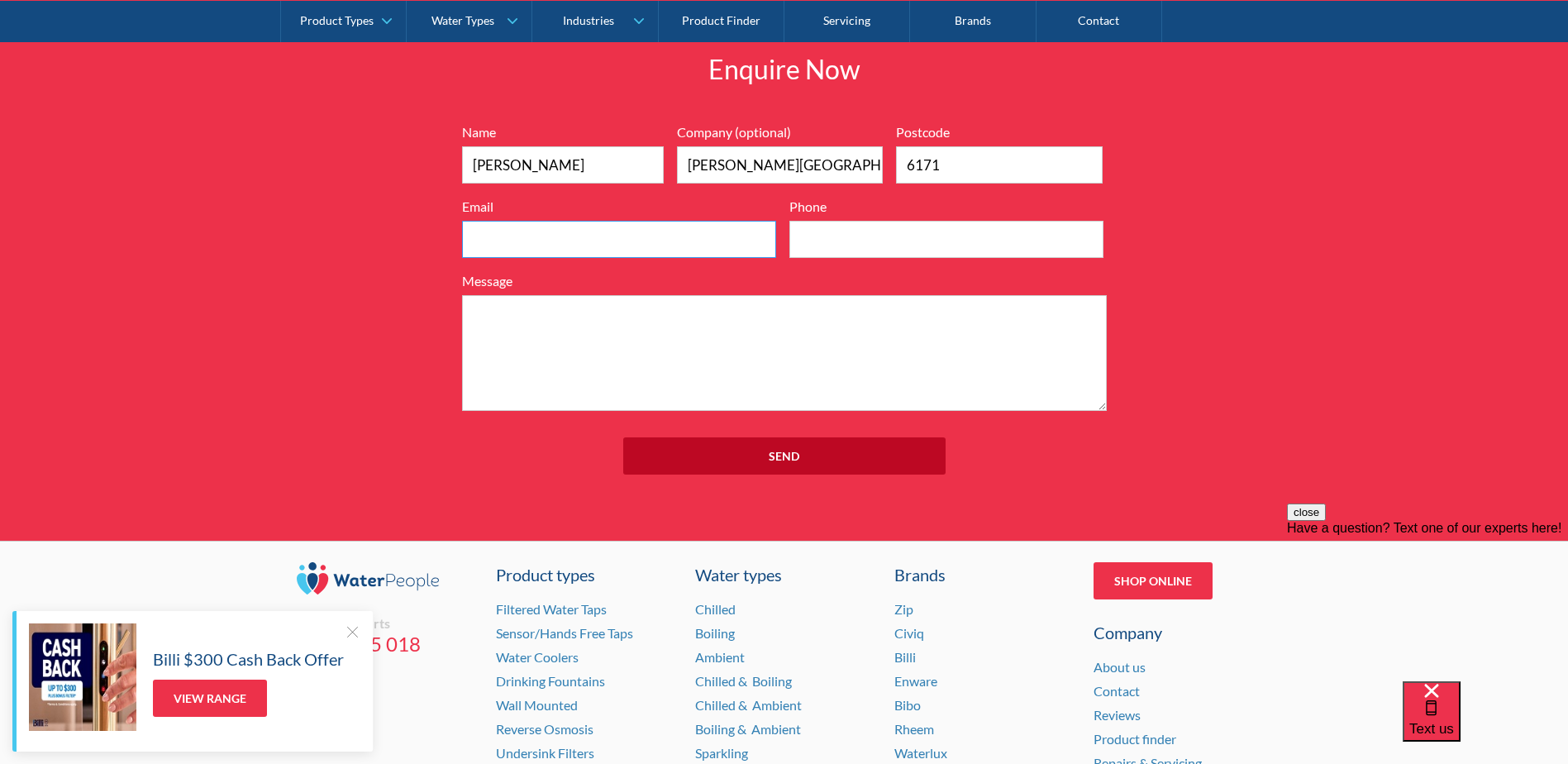
type input "0458126627"
click at [562, 310] on textarea "Message" at bounding box center [785, 353] width 645 height 116
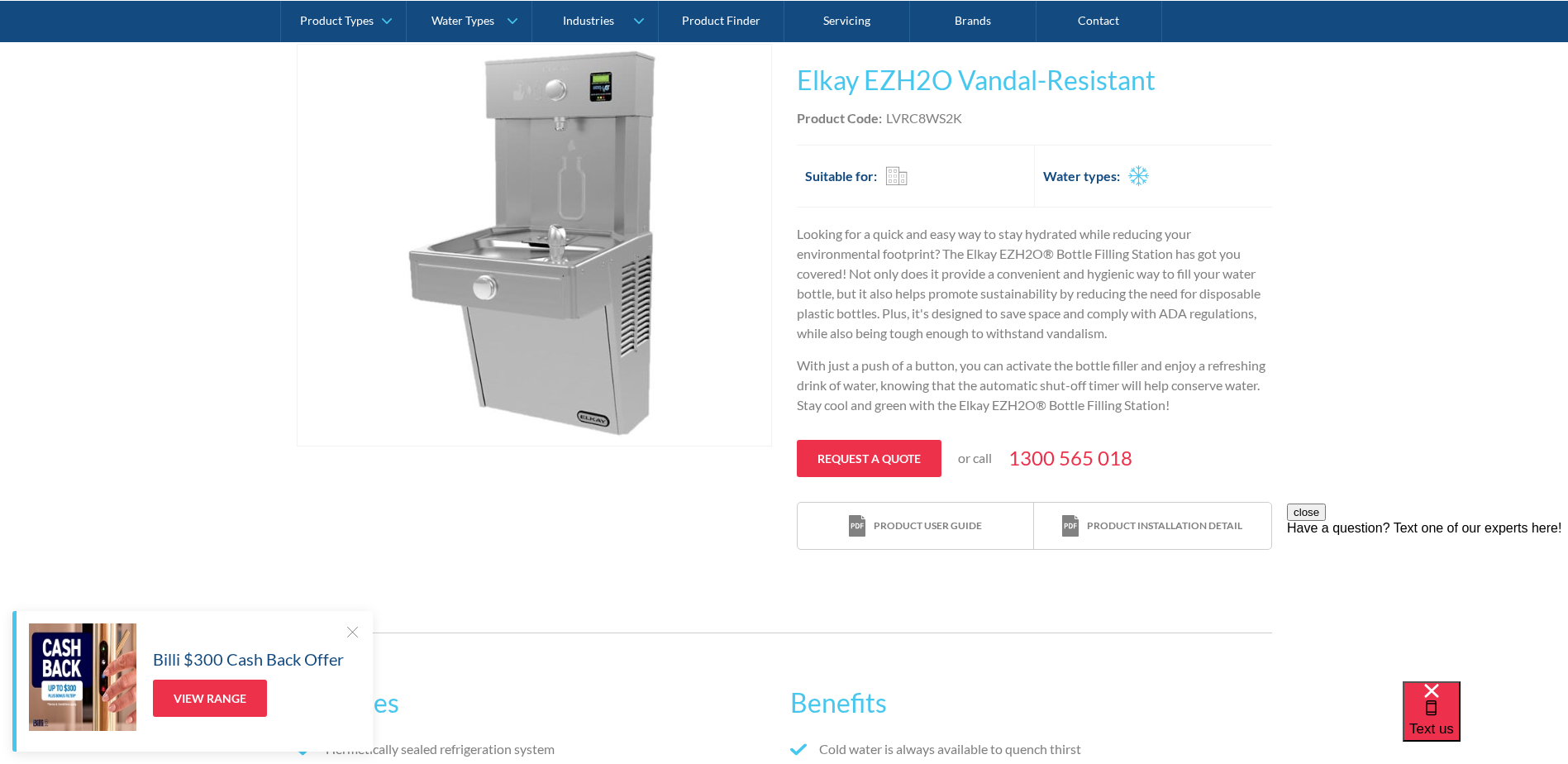
scroll to position [1, 0]
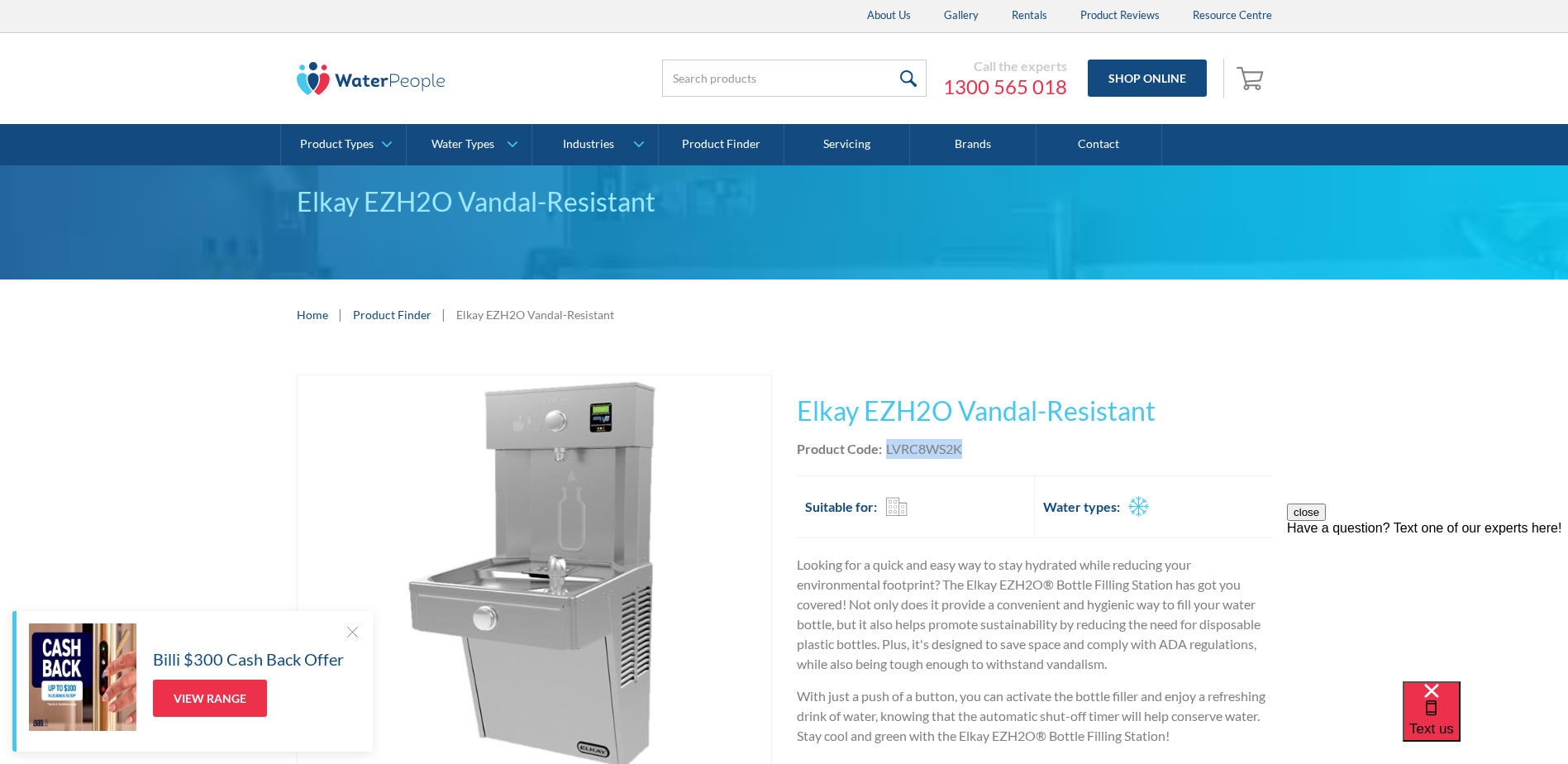
drag, startPoint x: 960, startPoint y: 450, endPoint x: 887, endPoint y: 454, distance: 73.1
click at [887, 454] on div "LVRC8WS2K" at bounding box center [925, 449] width 76 height 20
copy div "LVRC8WS2K"
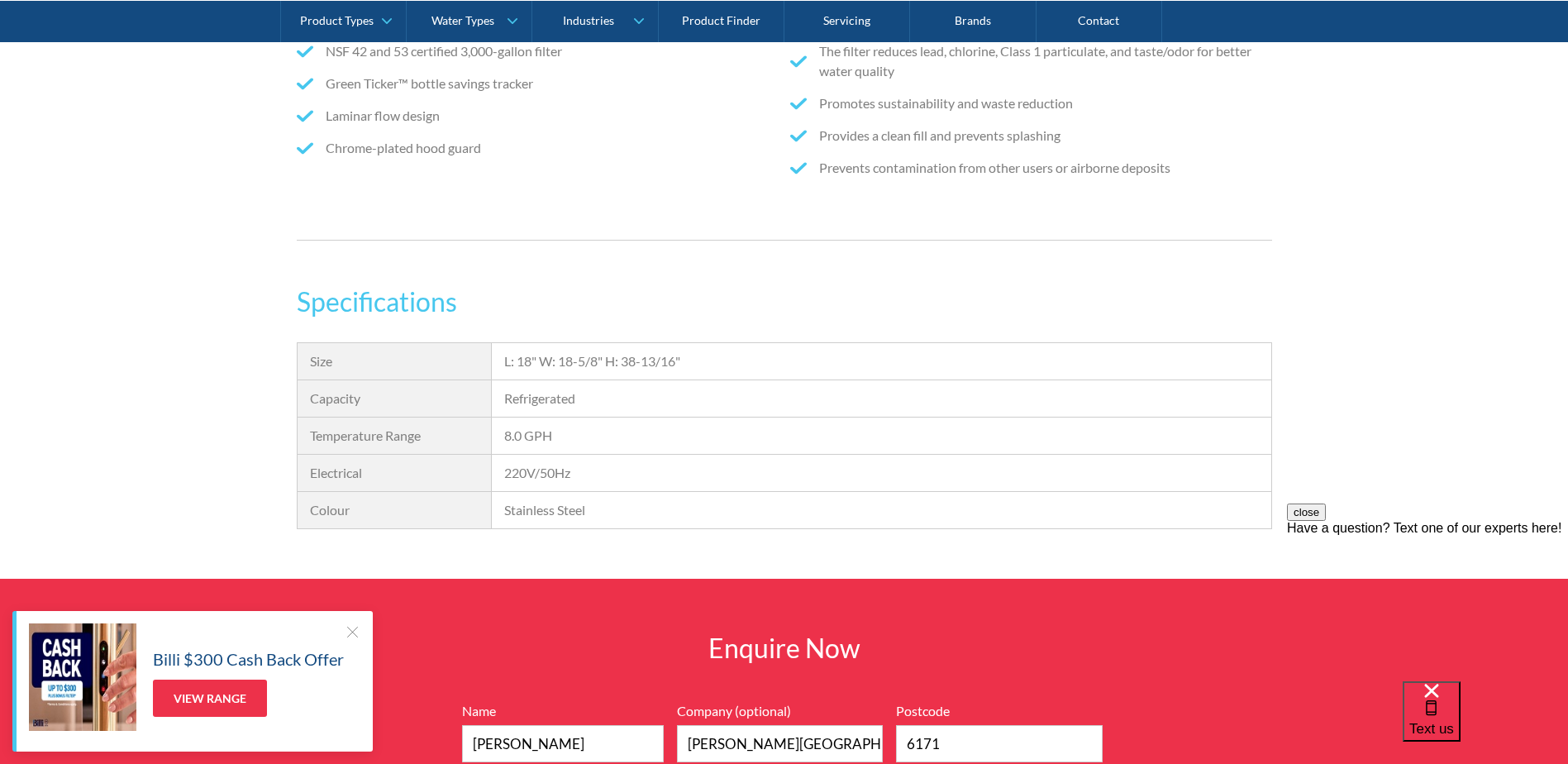
scroll to position [1488, 0]
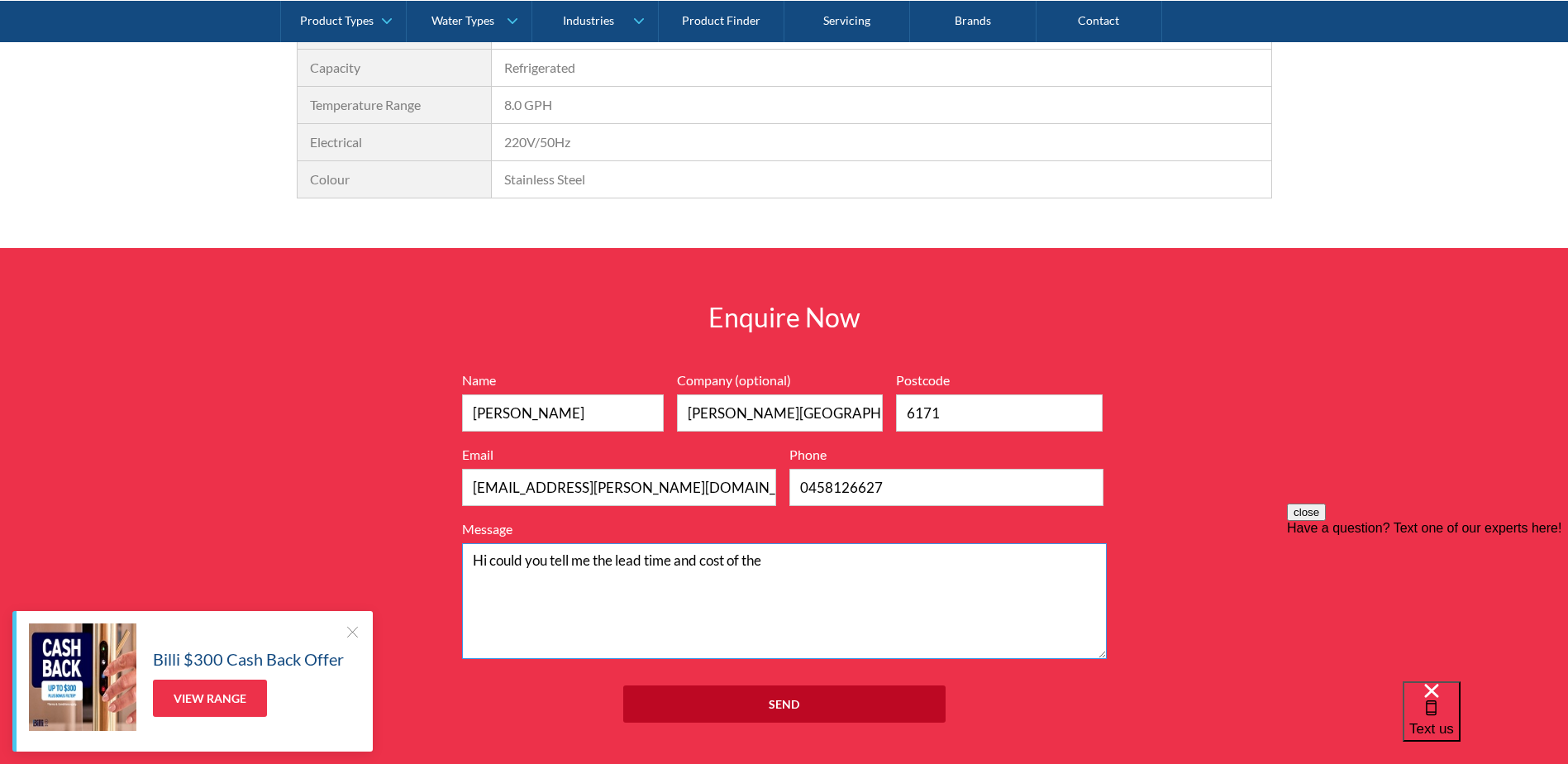
click at [820, 567] on textarea "Hi could you tell me the lead time and cost of the" at bounding box center [785, 601] width 645 height 116
paste textarea "LVRC8WS2K"
type textarea "Hi could you tell me the lead time and cost of the LVRC8WS2K"
click at [801, 698] on input "Send" at bounding box center [785, 704] width 323 height 37
